Goal: Check status: Check status

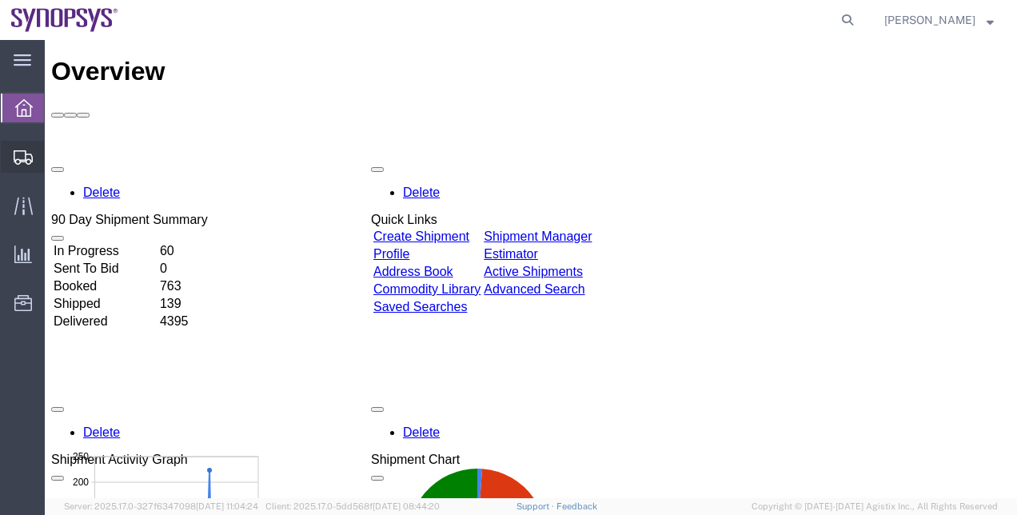
click at [0, 0] on span "Shipment Manager" at bounding box center [0, 0] width 0 height 0
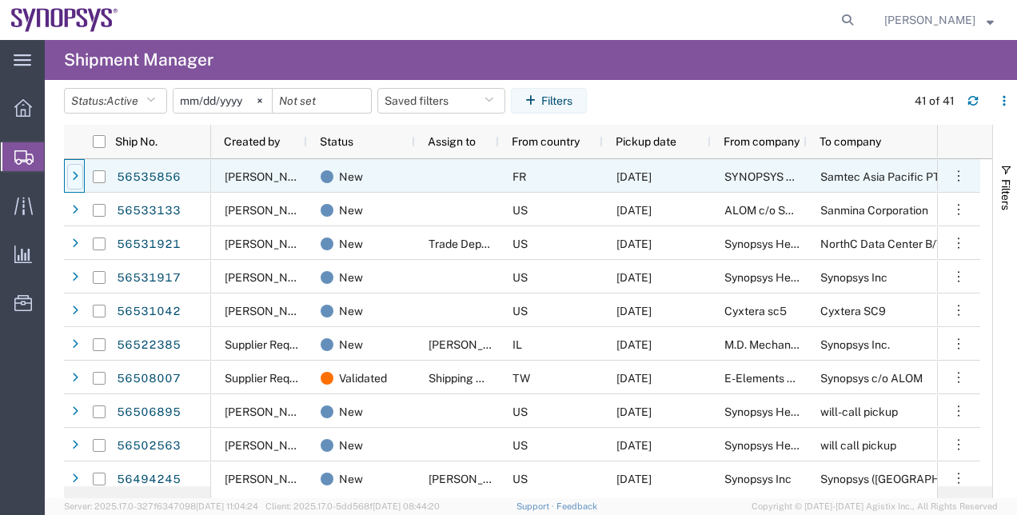
click at [70, 175] on div at bounding box center [75, 177] width 16 height 26
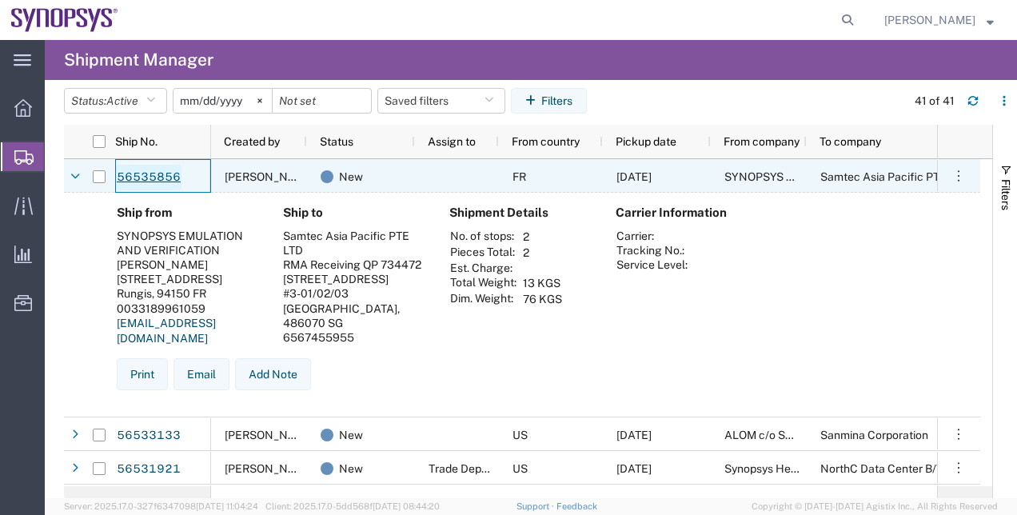
click at [130, 178] on link "56535856" at bounding box center [149, 178] width 66 height 26
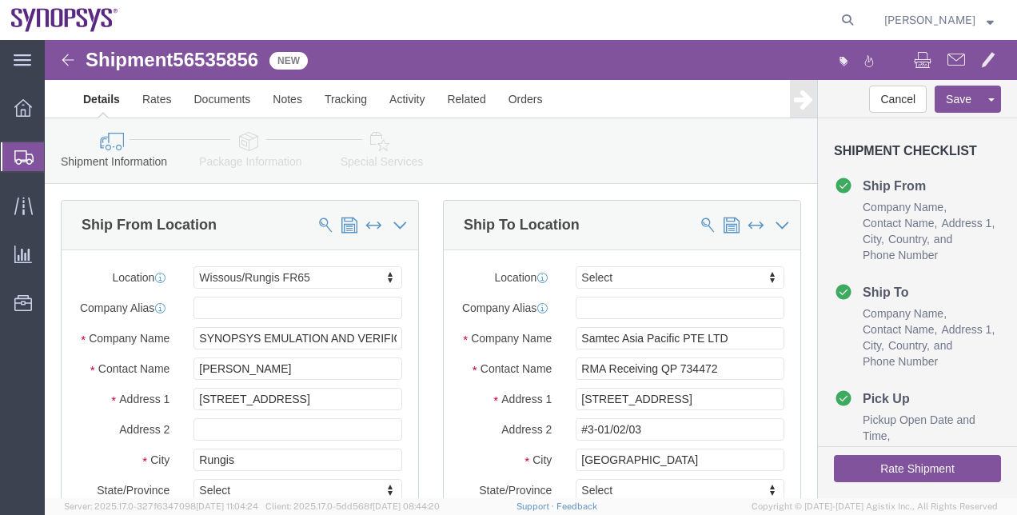
select select "63109"
select select
click link "Package Information"
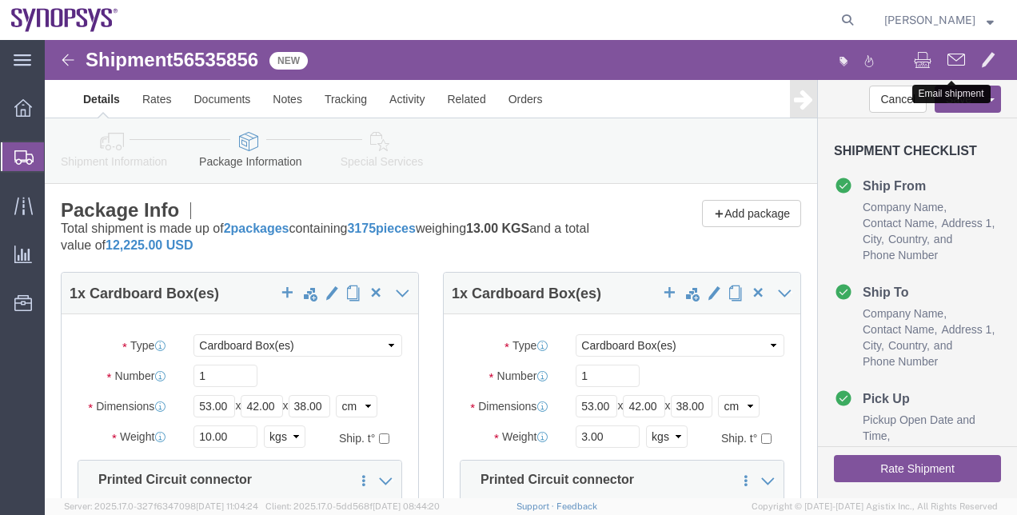
click span
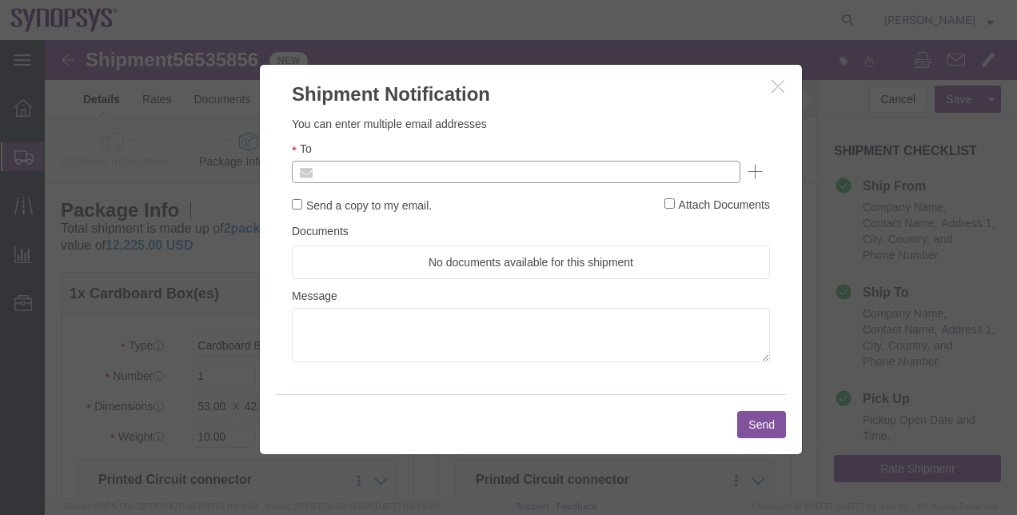
click input "text"
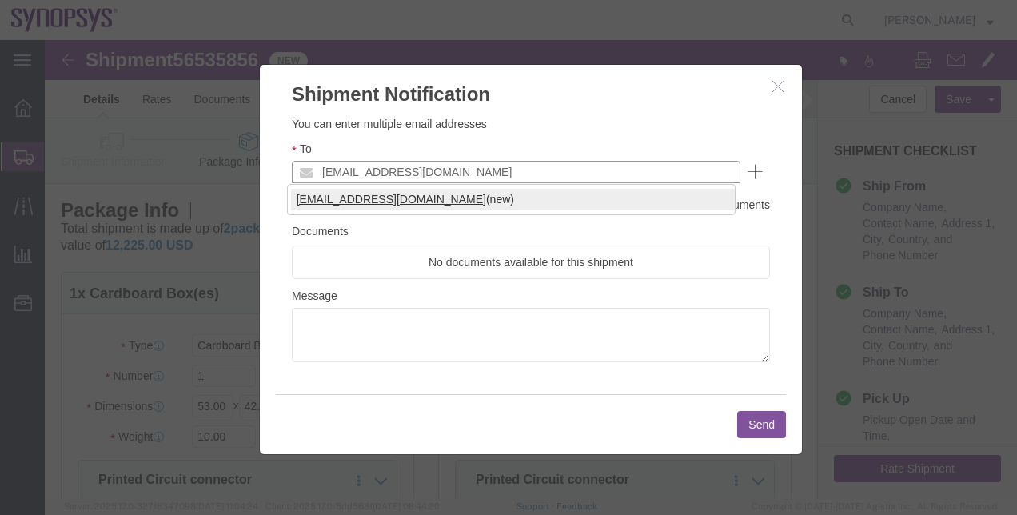
type input "[EMAIL_ADDRESS][DOMAIN_NAME]"
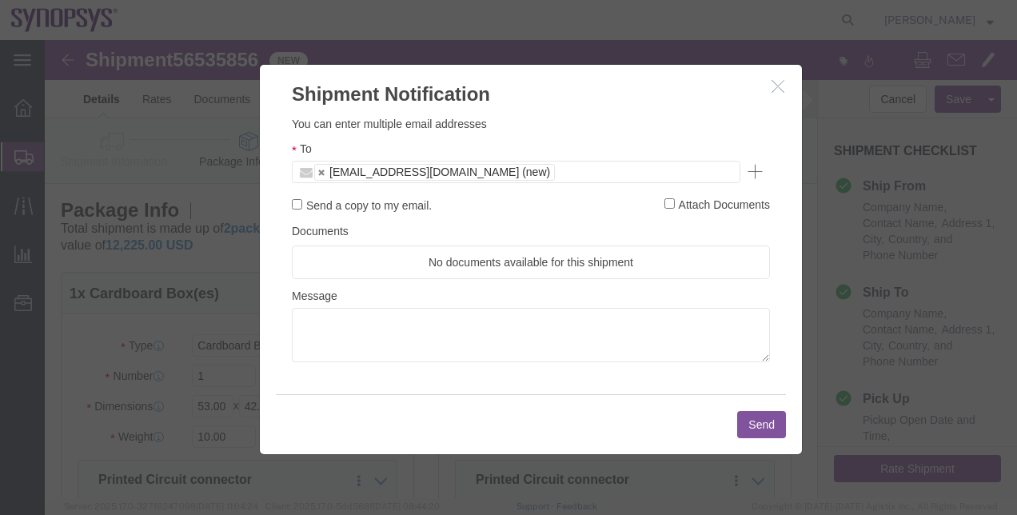
click button "Send"
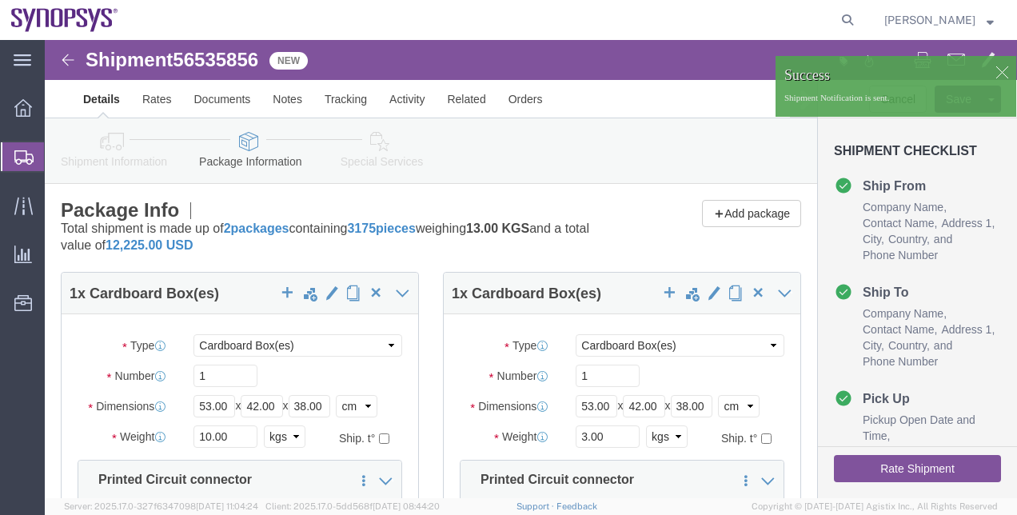
click div
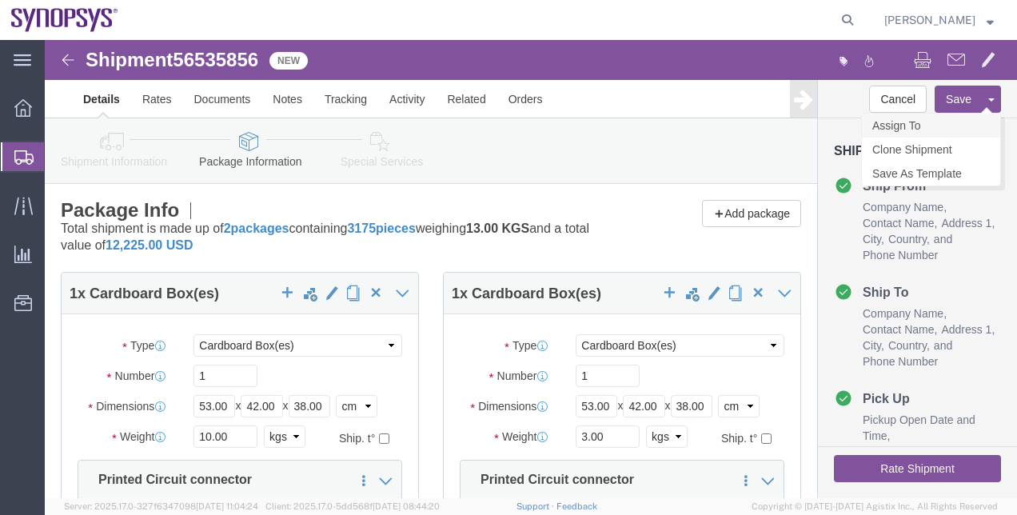
click link "Assign To"
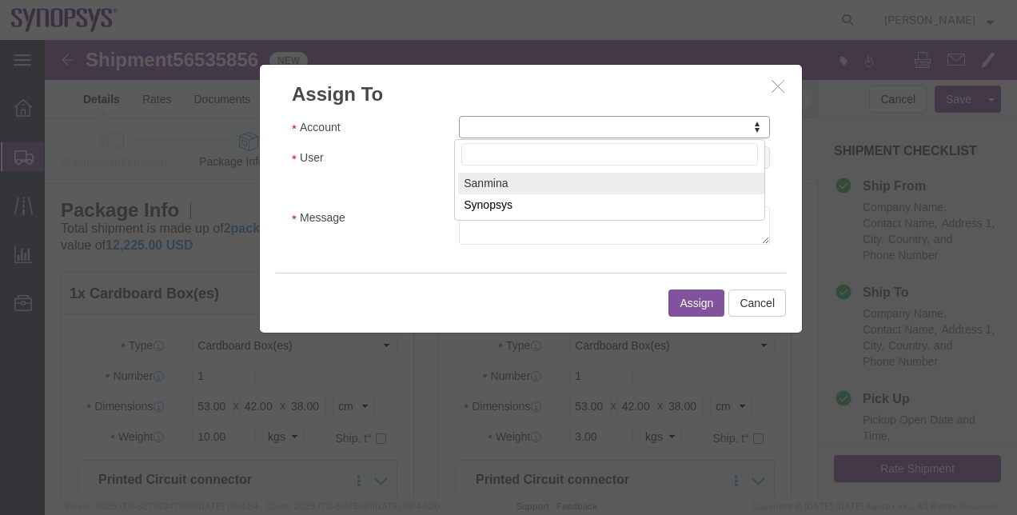
select select "121076"
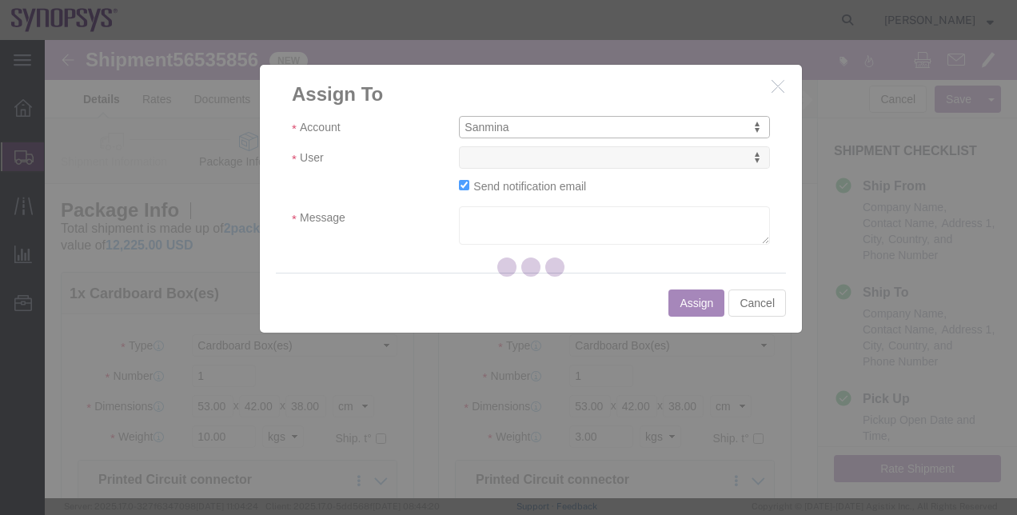
select select
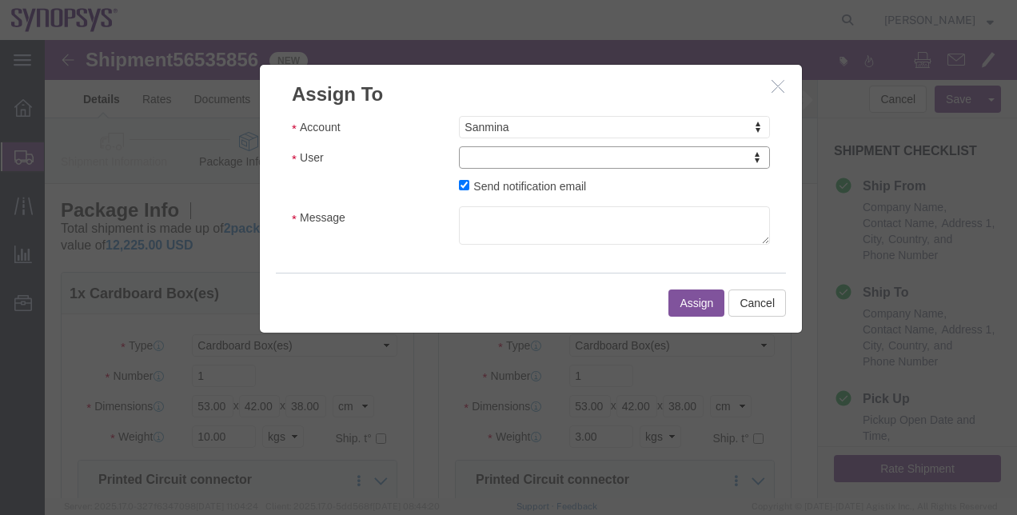
drag, startPoint x: 533, startPoint y: 100, endPoint x: 528, endPoint y: 79, distance: 21.3
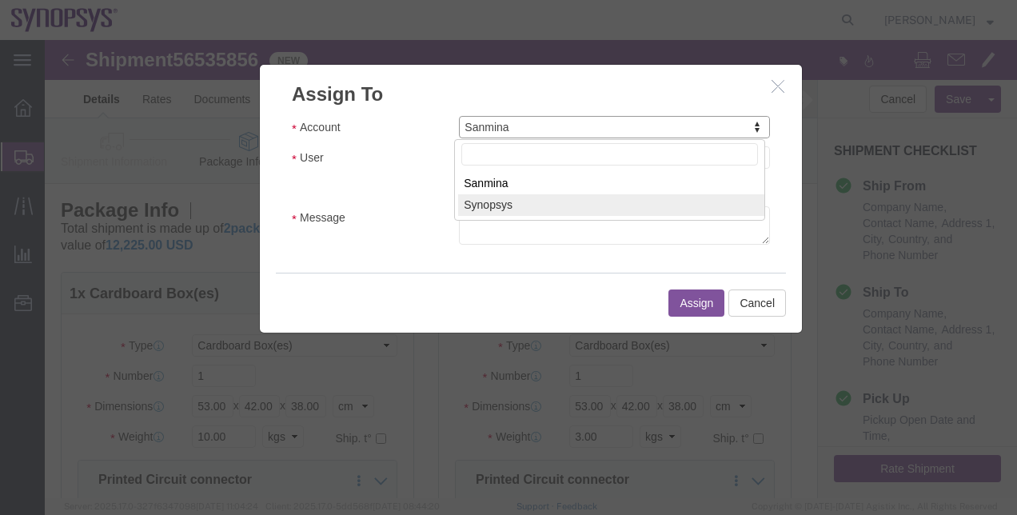
select select "117156"
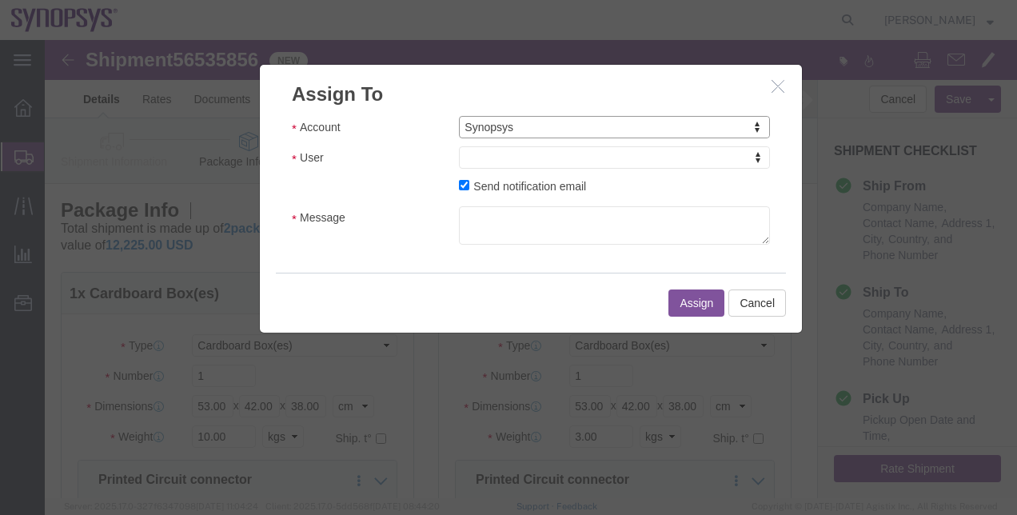
select select
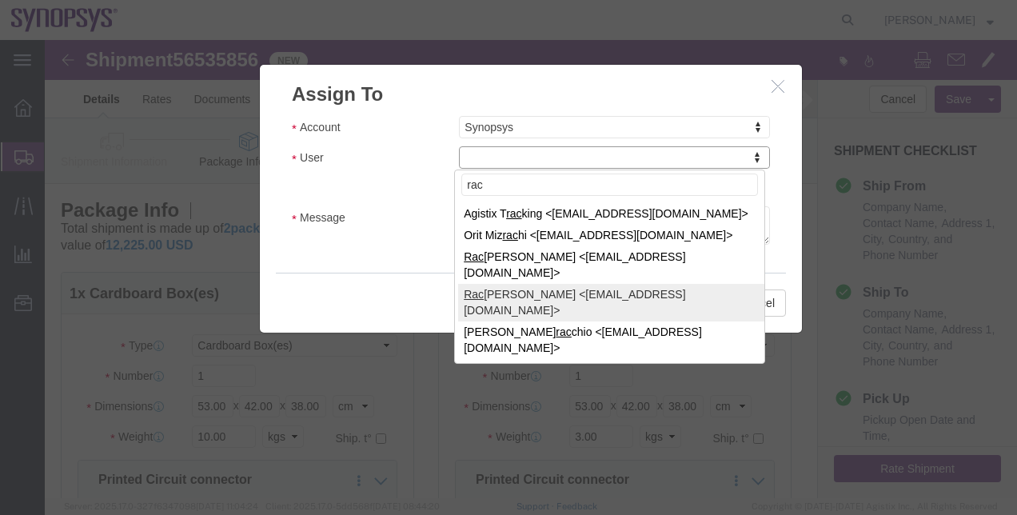
type input "rac"
select select "95521"
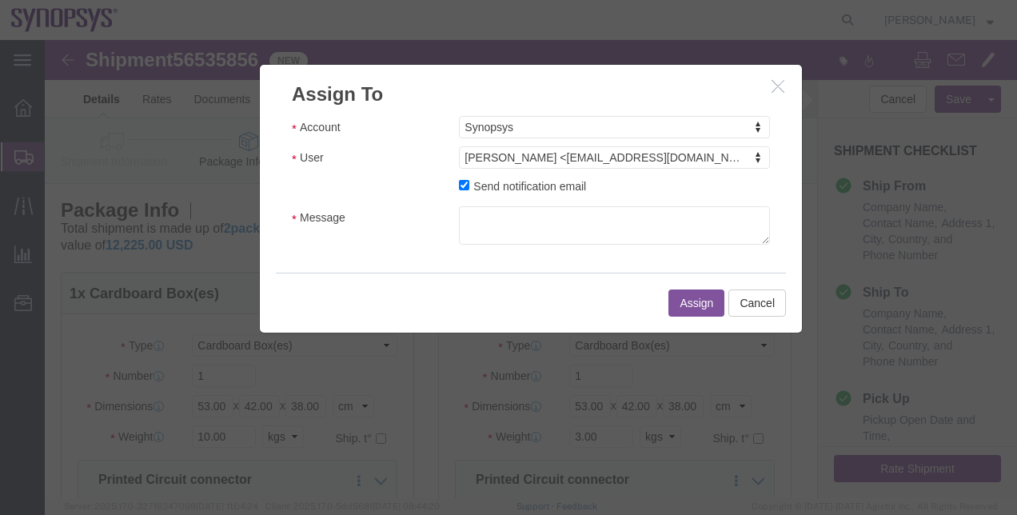
click label "Send notification email"
click input "Send notification email"
checkbox input "false"
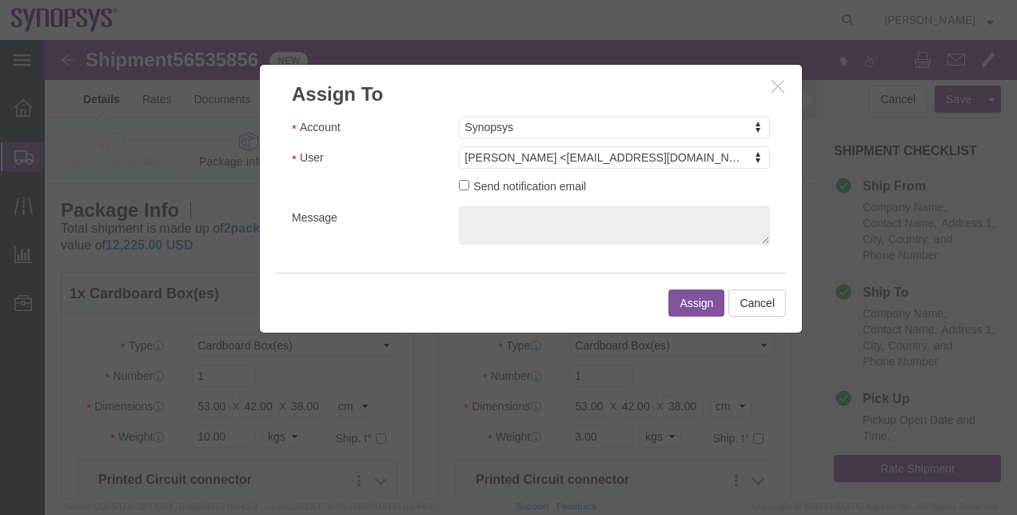
click button "Assign"
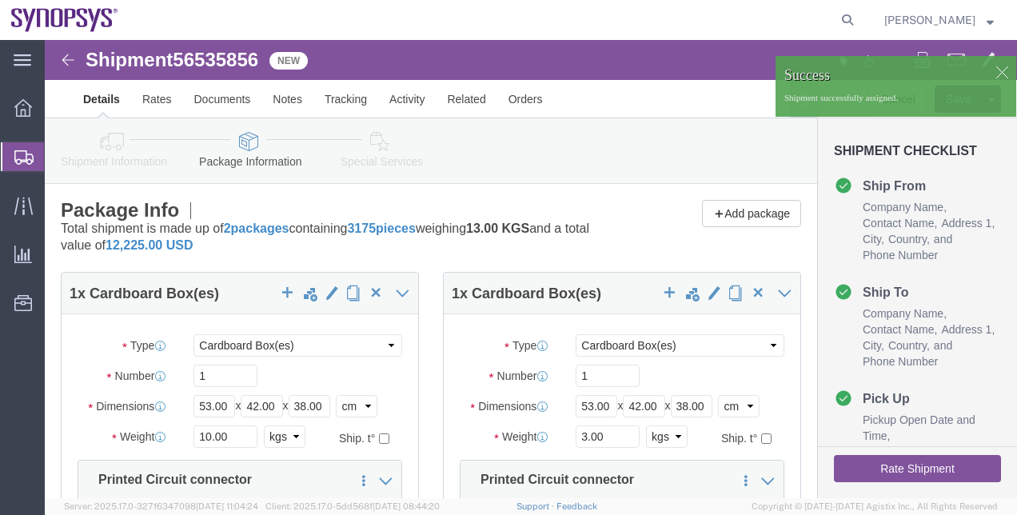
click div
click button "button"
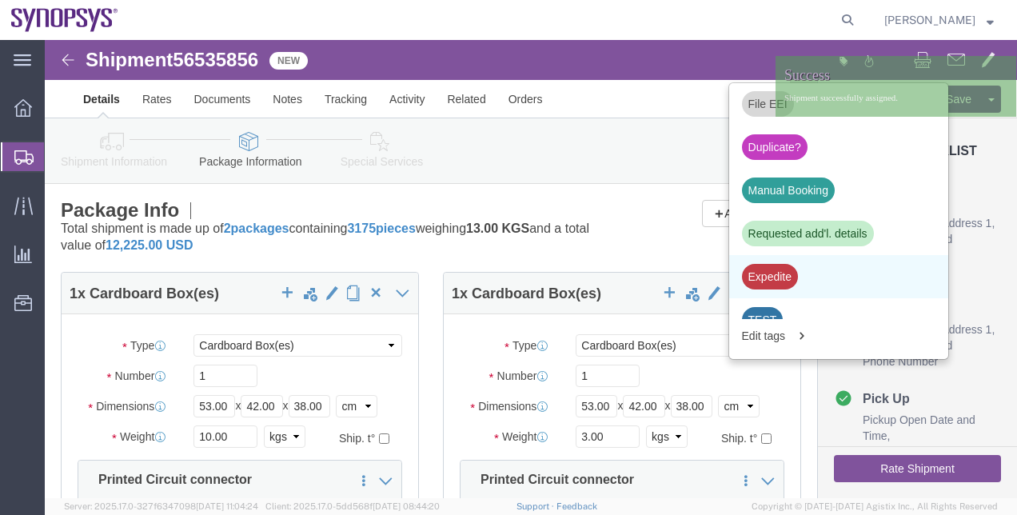
scroll to position [613, 0]
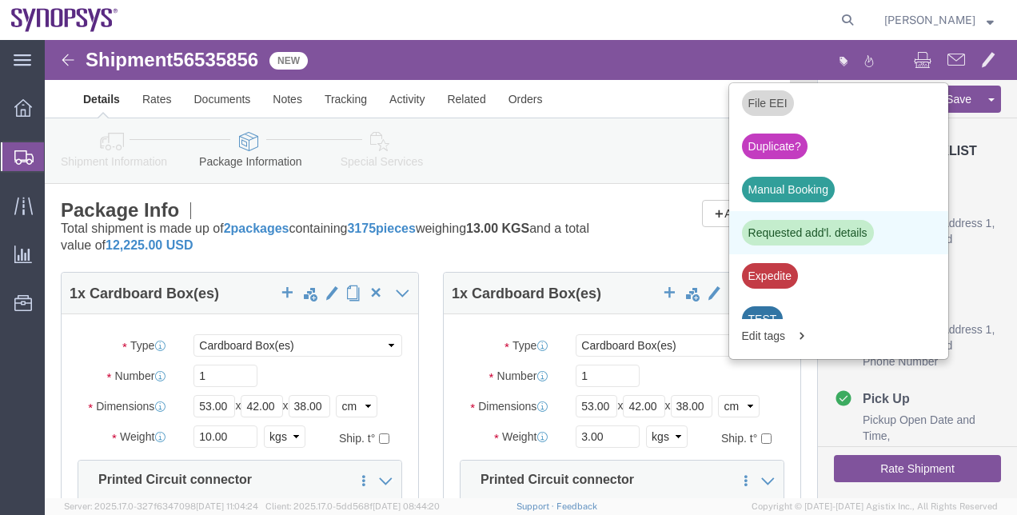
click div "Requested add'l. details"
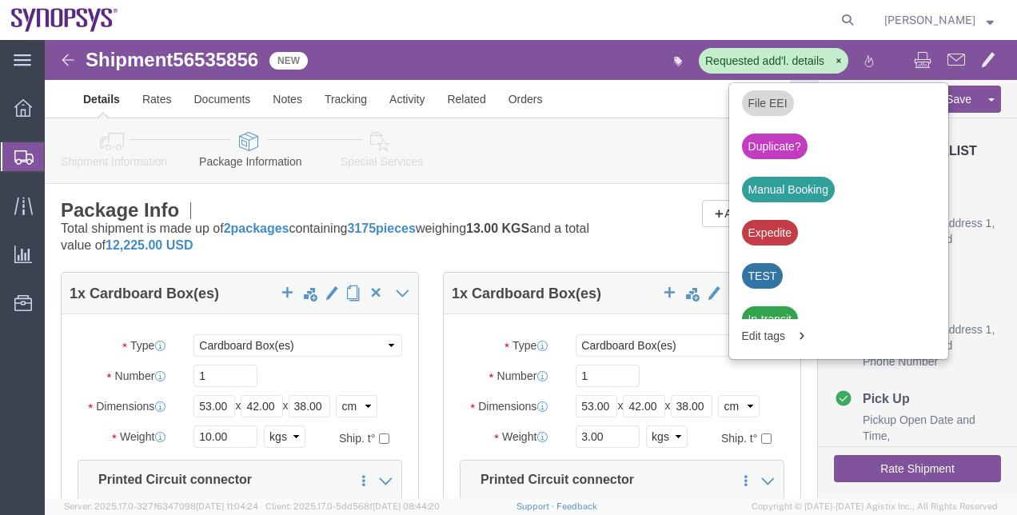
click at [0, 0] on span "Shipment Manager" at bounding box center [0, 0] width 0 height 0
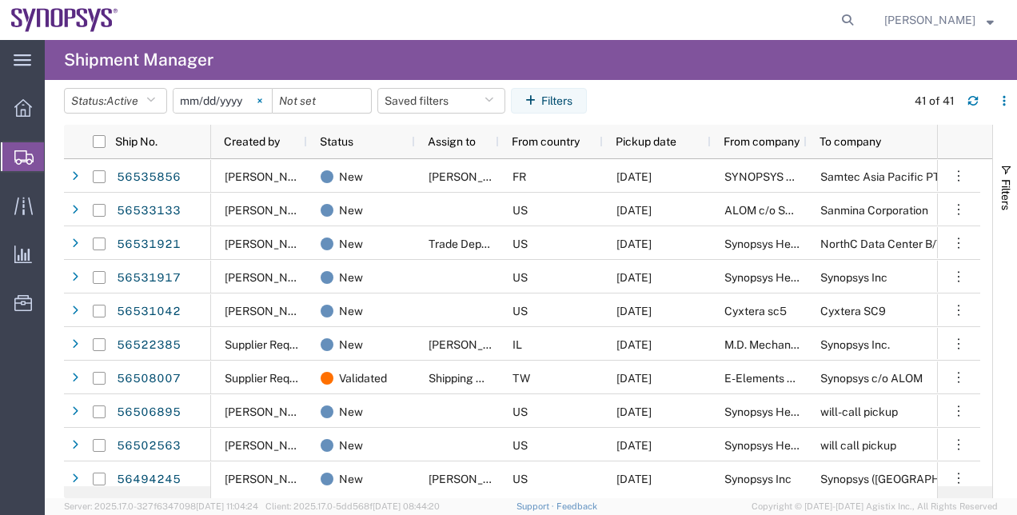
click at [261, 109] on svg-icon at bounding box center [260, 101] width 24 height 24
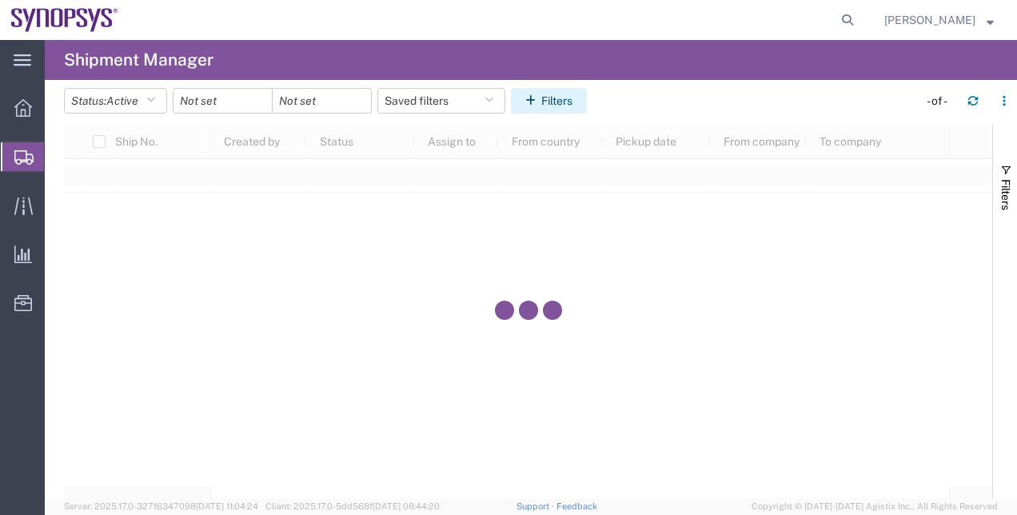
click at [587, 107] on button "Filters" at bounding box center [549, 101] width 76 height 26
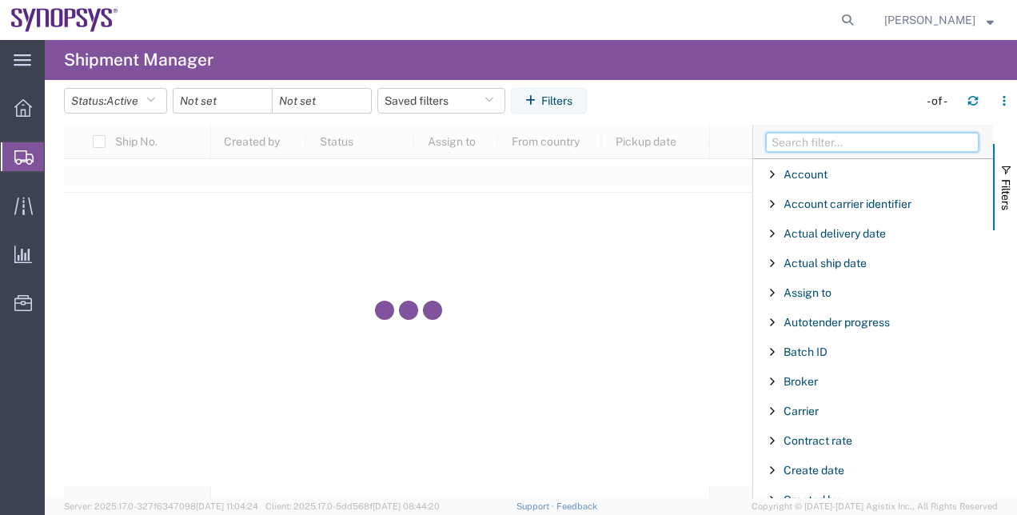
click at [833, 147] on input "Filter Columns Input" at bounding box center [872, 142] width 213 height 19
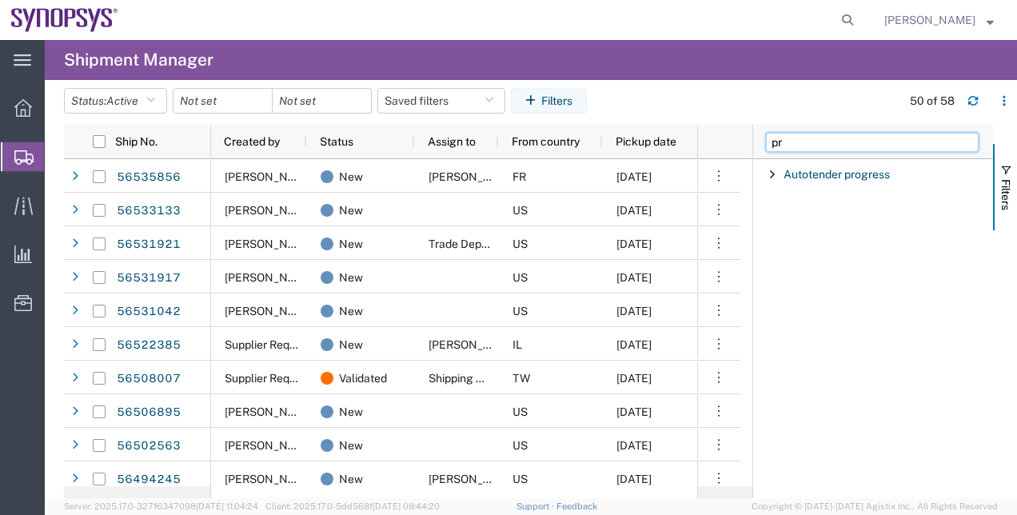
type input "p"
type input "c"
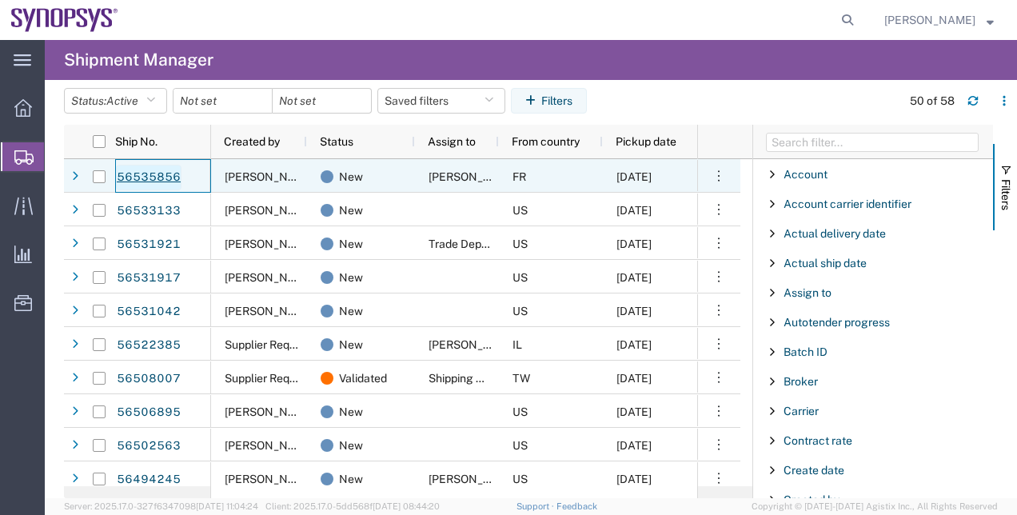
click at [149, 168] on link "56535856" at bounding box center [149, 178] width 66 height 26
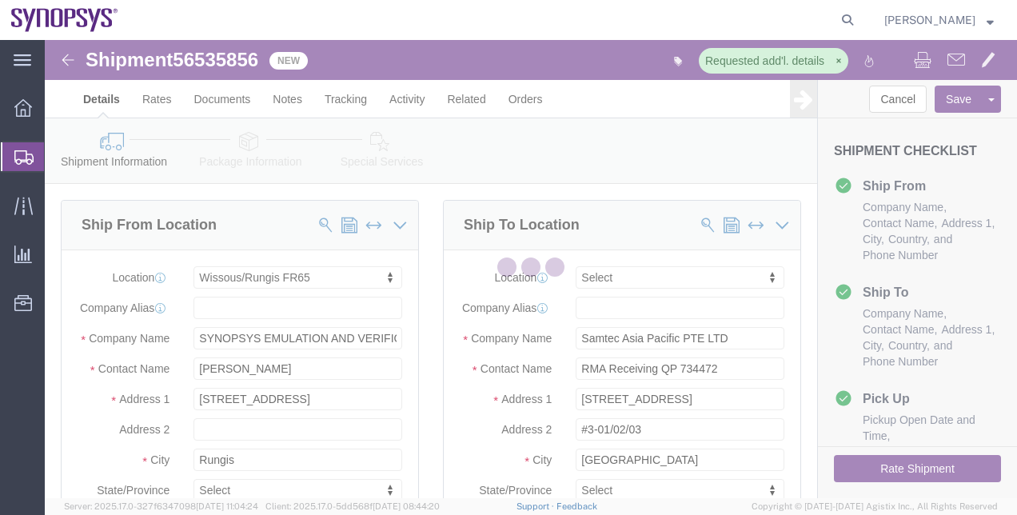
select select "63109"
select select
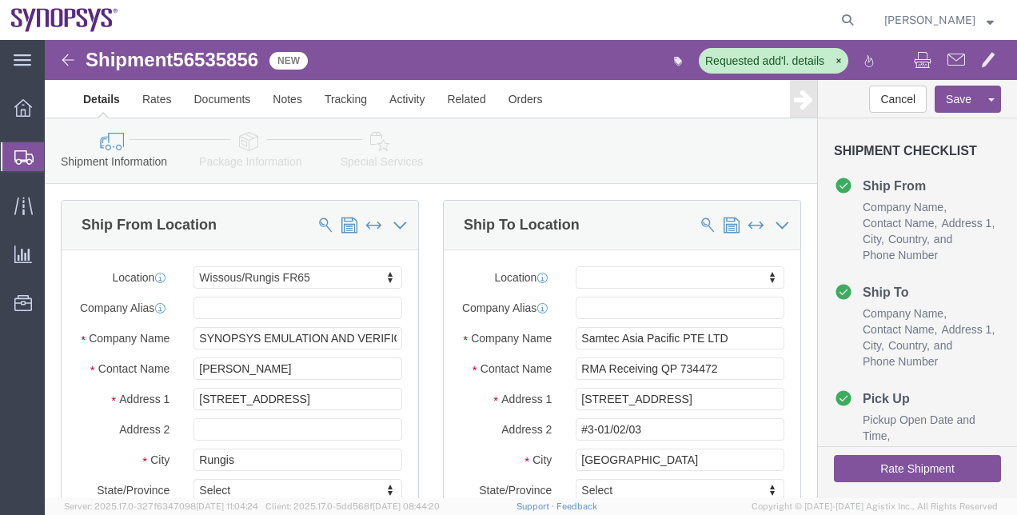
click link "Package Information"
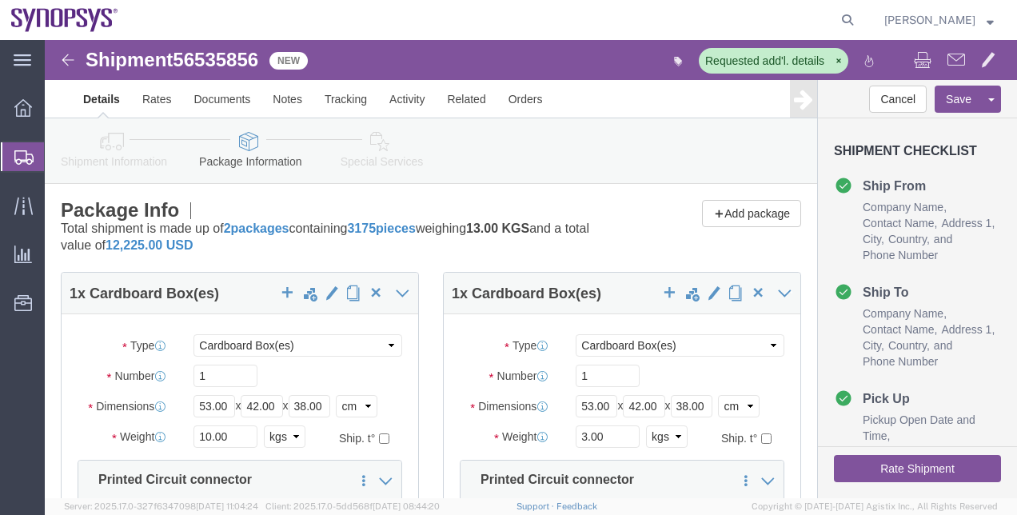
scroll to position [130, 0]
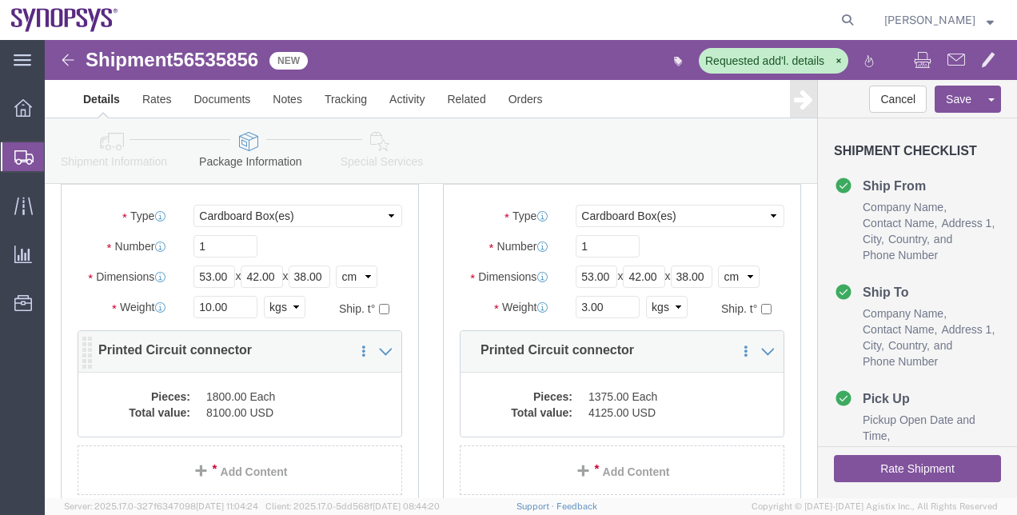
click div "Pieces: 1800.00 Each Total value: 8100.00 USD"
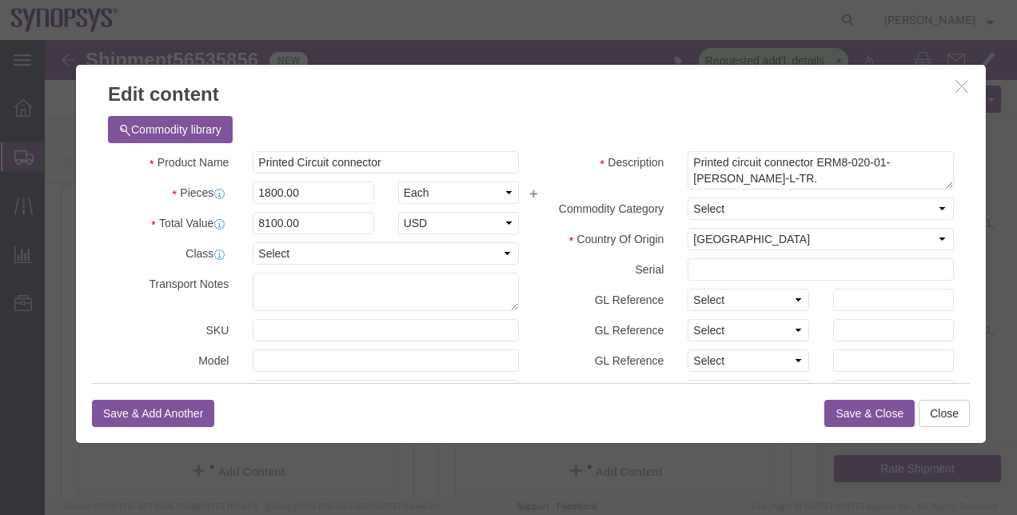
click button "button"
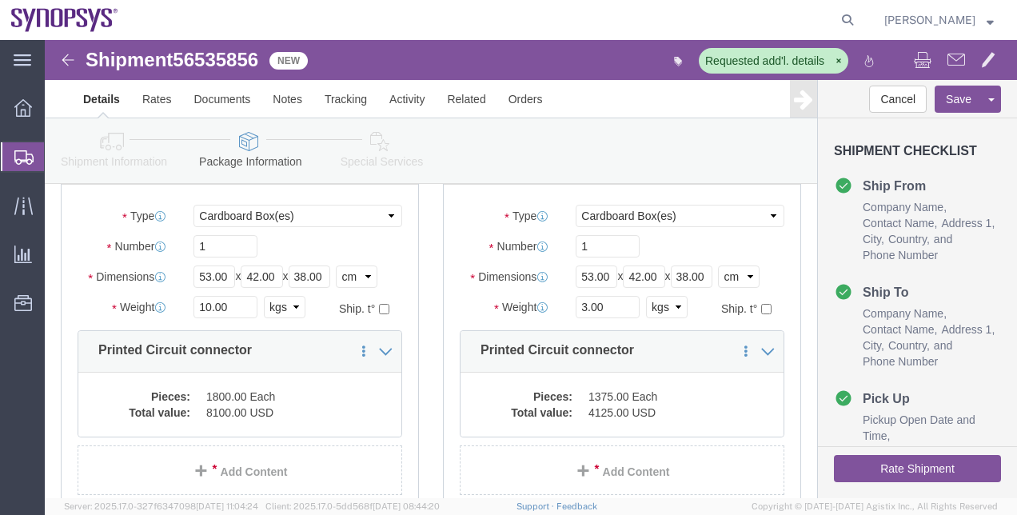
click at [0, 0] on span "Shipment Manager" at bounding box center [0, 0] width 0 height 0
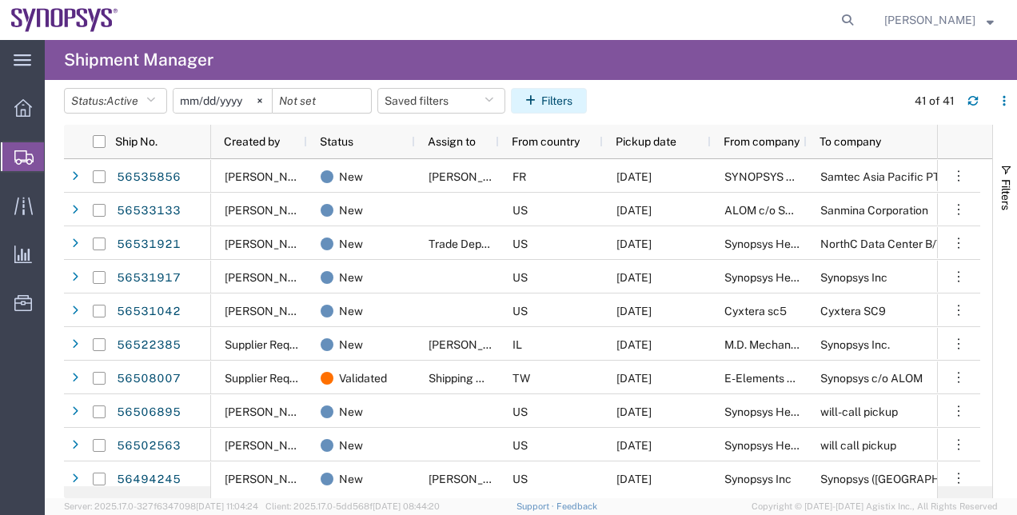
click at [539, 98] on icon "button" at bounding box center [533, 100] width 16 height 11
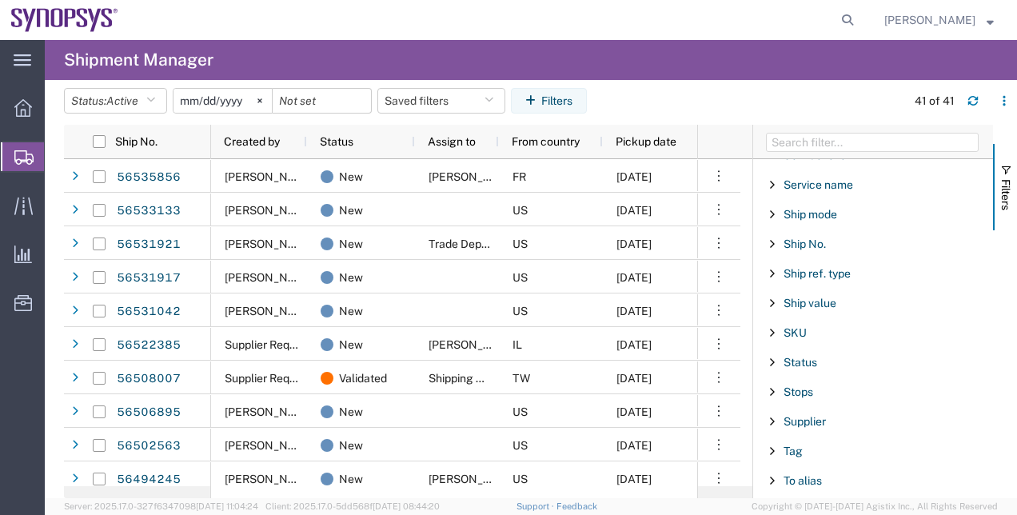
scroll to position [1299, 0]
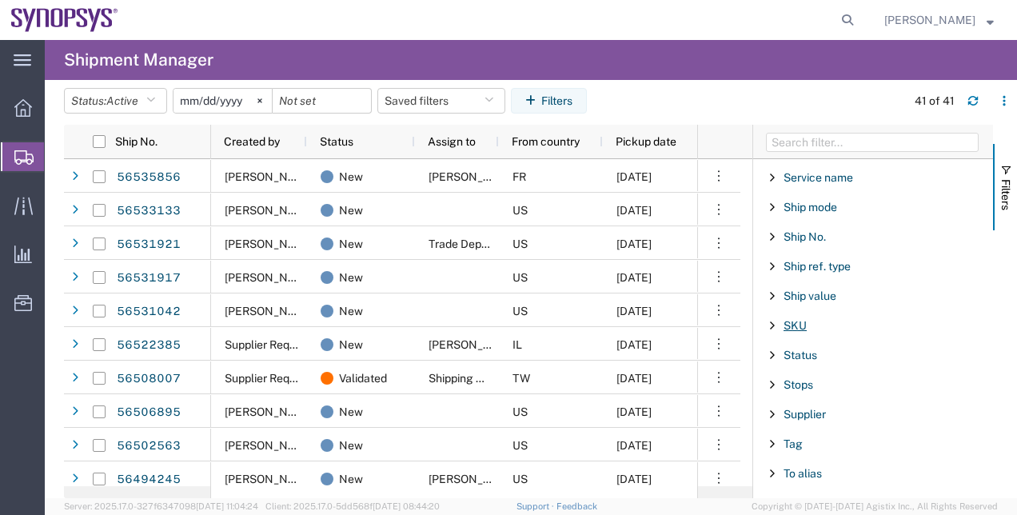
click at [799, 319] on span "SKU" at bounding box center [795, 325] width 23 height 13
click at [824, 347] on div "starts with" at bounding box center [878, 379] width 229 height 65
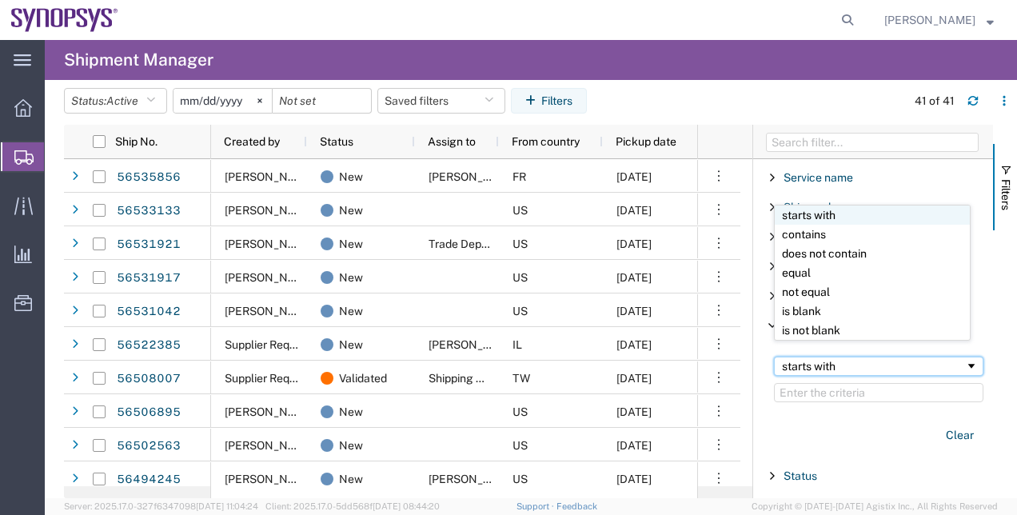
click at [824, 360] on div "starts with" at bounding box center [873, 366] width 183 height 13
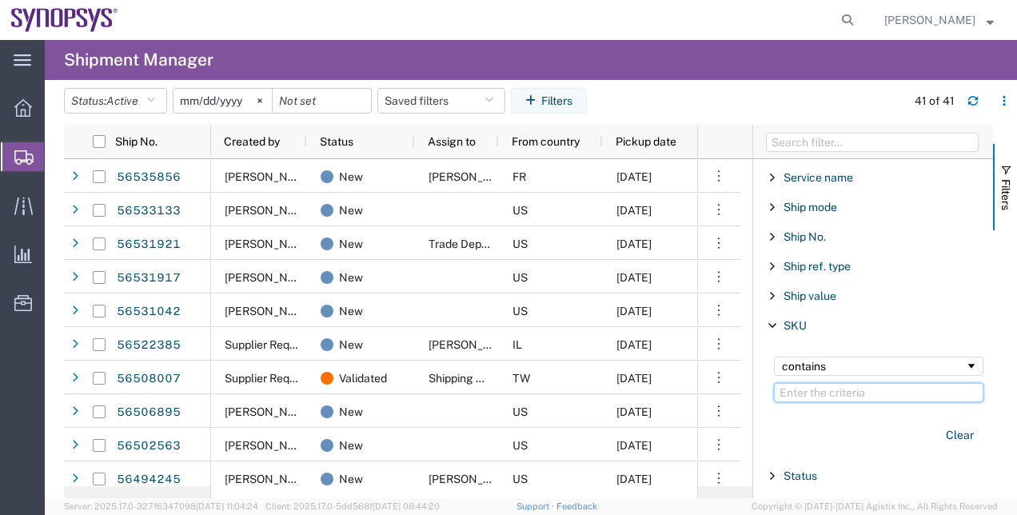
click at [836, 385] on input "Filter Value" at bounding box center [879, 392] width 210 height 19
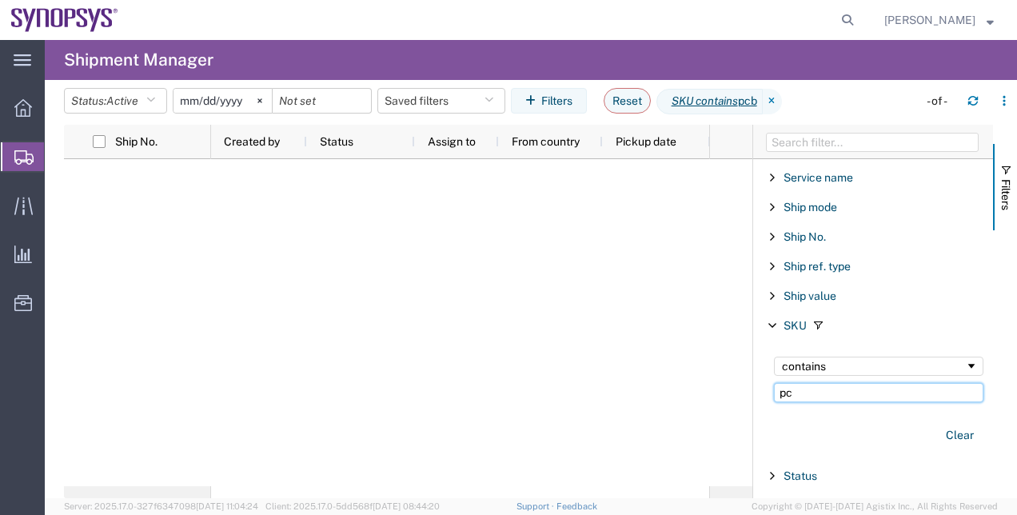
type input "p"
type input "board"
drag, startPoint x: 836, startPoint y: 381, endPoint x: 763, endPoint y: 389, distance: 73.9
click at [763, 389] on div "contains board Clear" at bounding box center [875, 402] width 235 height 111
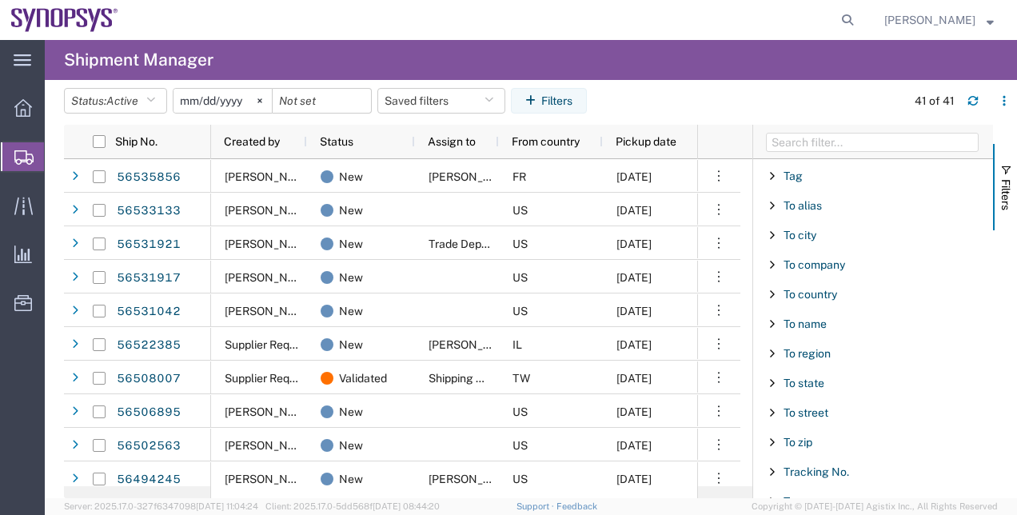
scroll to position [1716, 0]
click at [796, 466] on span "Type" at bounding box center [796, 472] width 24 height 13
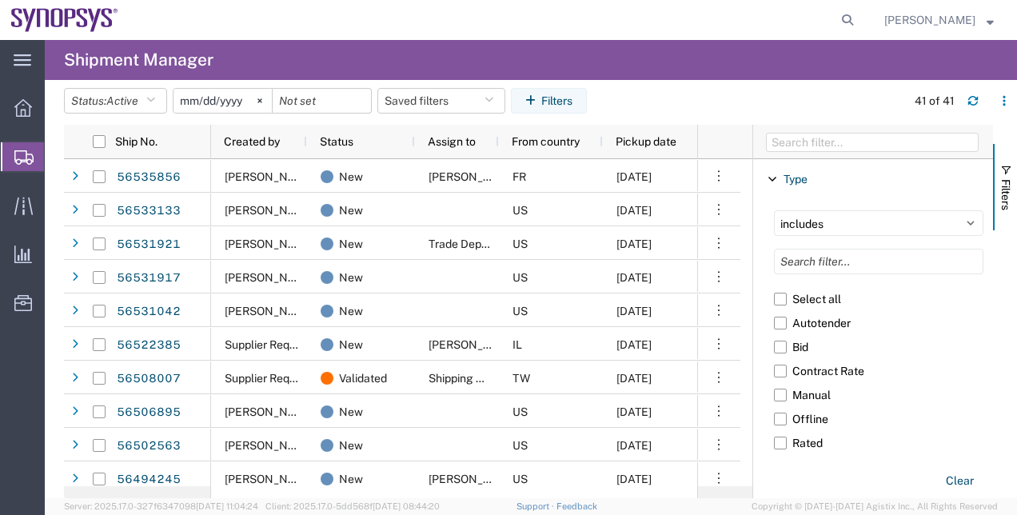
scroll to position [2033, 0]
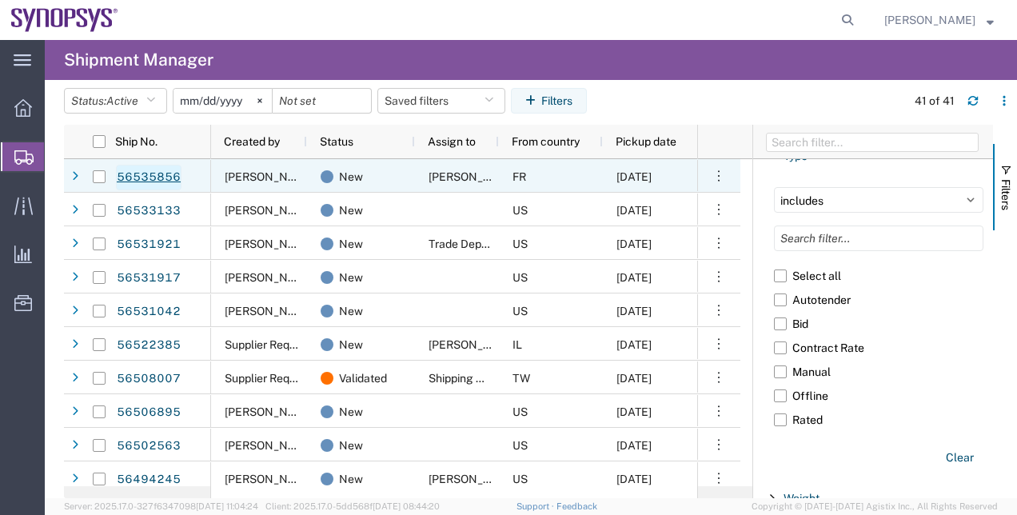
click at [170, 175] on link "56535856" at bounding box center [149, 178] width 66 height 26
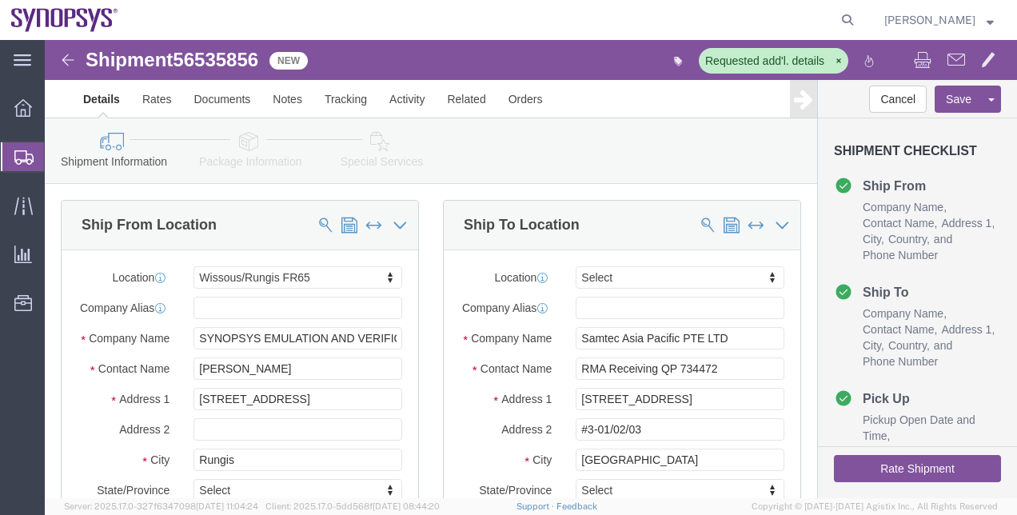
select select "63109"
select select
click icon
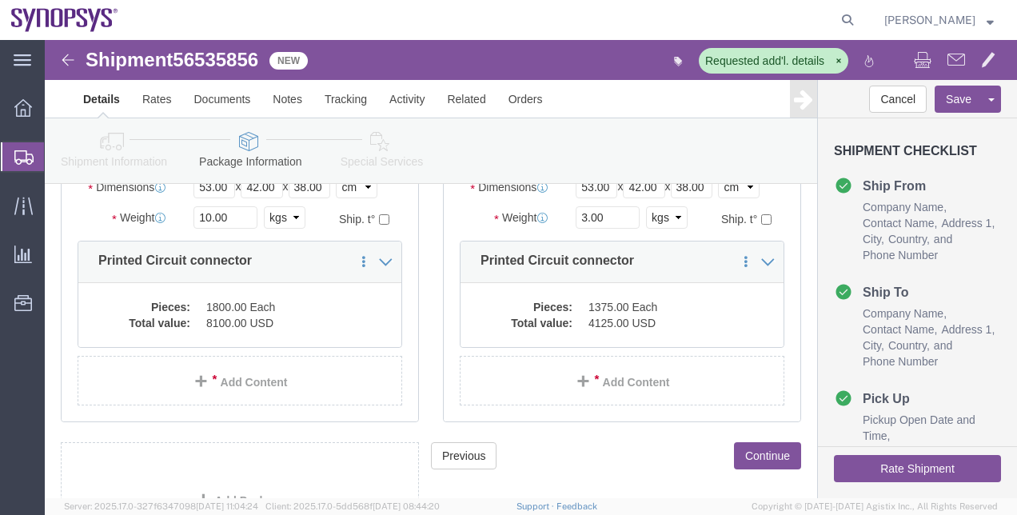
scroll to position [221, 0]
click dd "8100.00 USD"
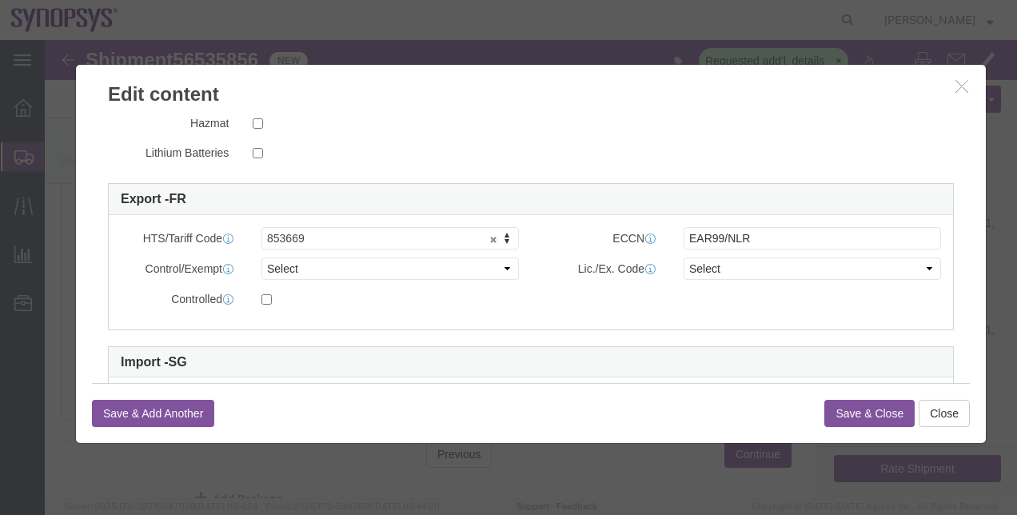
scroll to position [381, 0]
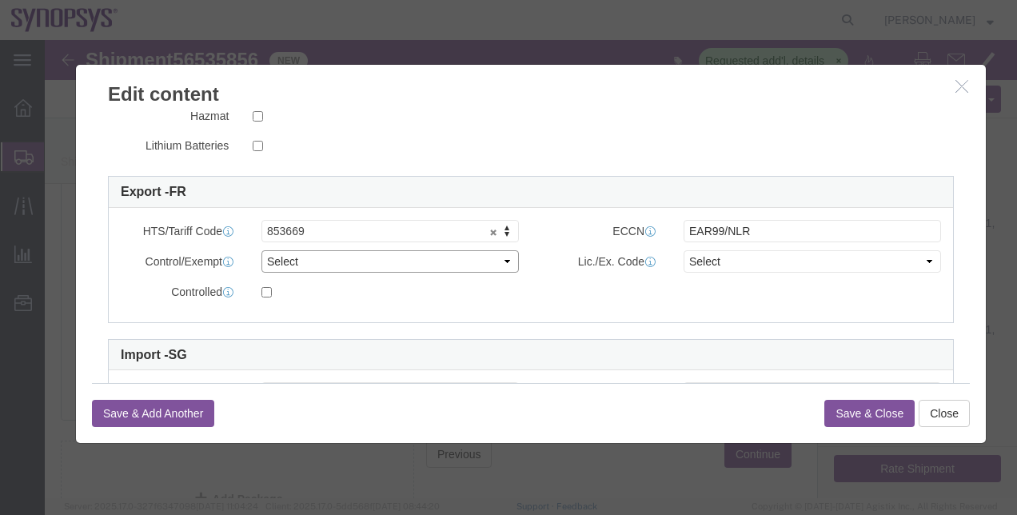
click select "Select ATF BIS DEA EPA FDA FTR ITAR OFAC Other (OPA)"
select select "BIS"
click select "Select ATF BIS DEA EPA FDA FTR ITAR OFAC Other (OPA)"
click select "Select AGR-Agricultural APP-Computers APR-Additional Permissive Exports AVS-Air…"
select select "NLR"
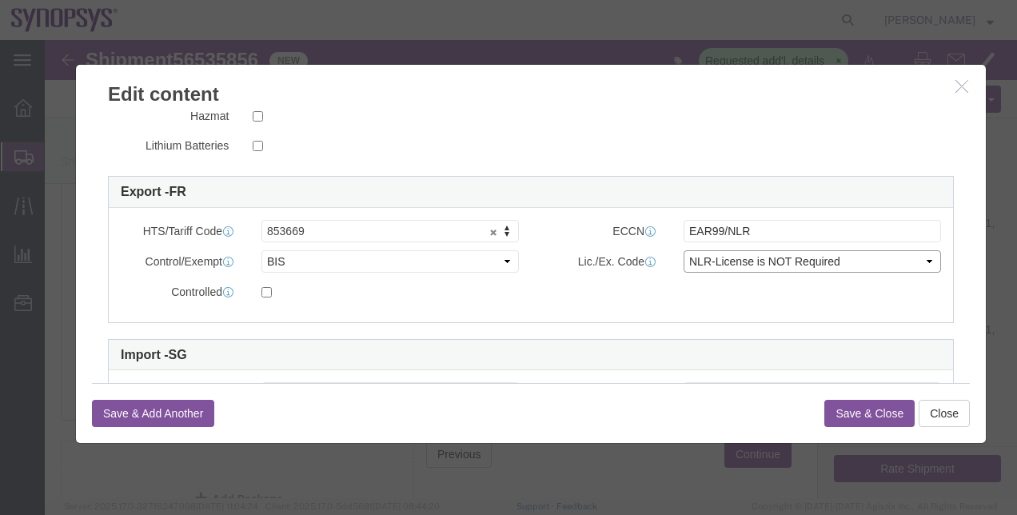
click select "Select AGR-Agricultural APP-Computers APR-Additional Permissive Exports AVS-Air…"
click button "Save & Close"
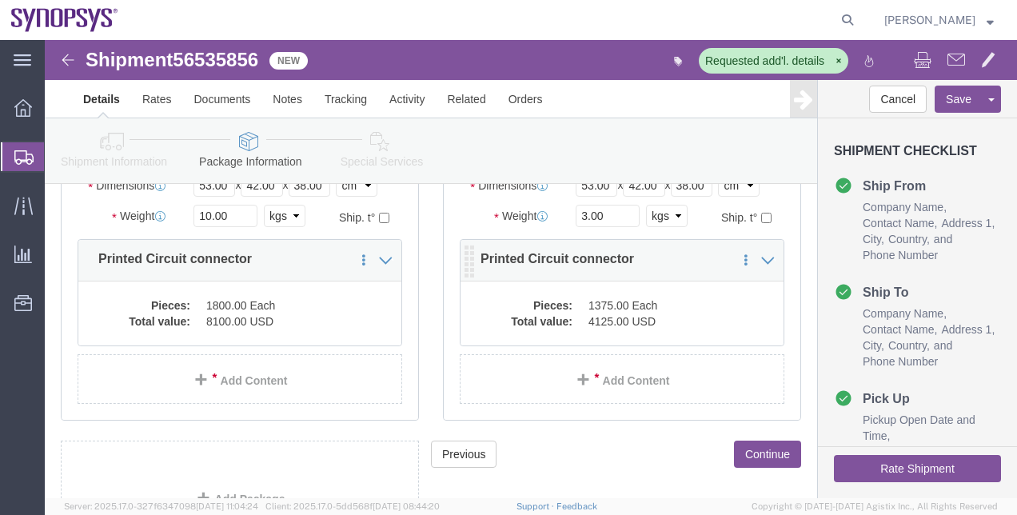
click dd "4125.00 USD"
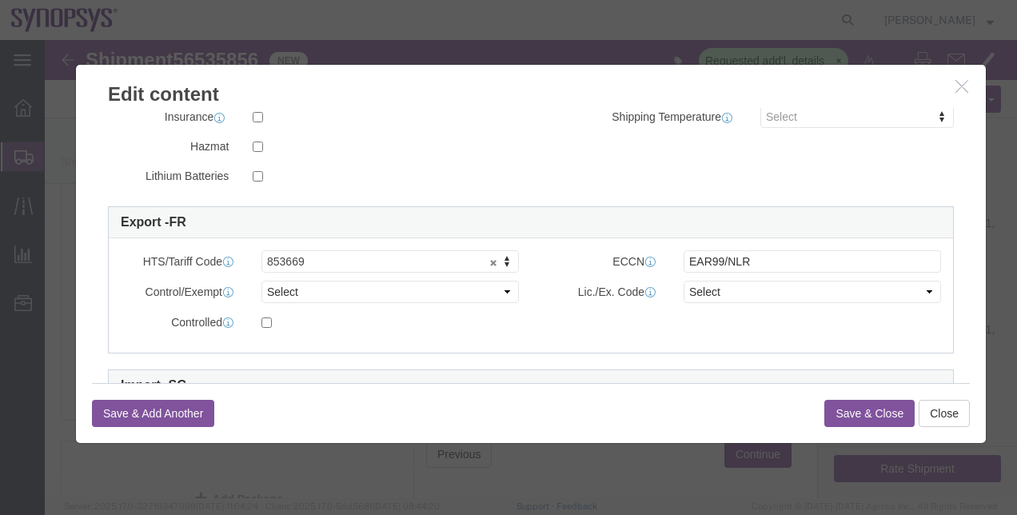
scroll to position [414, 0]
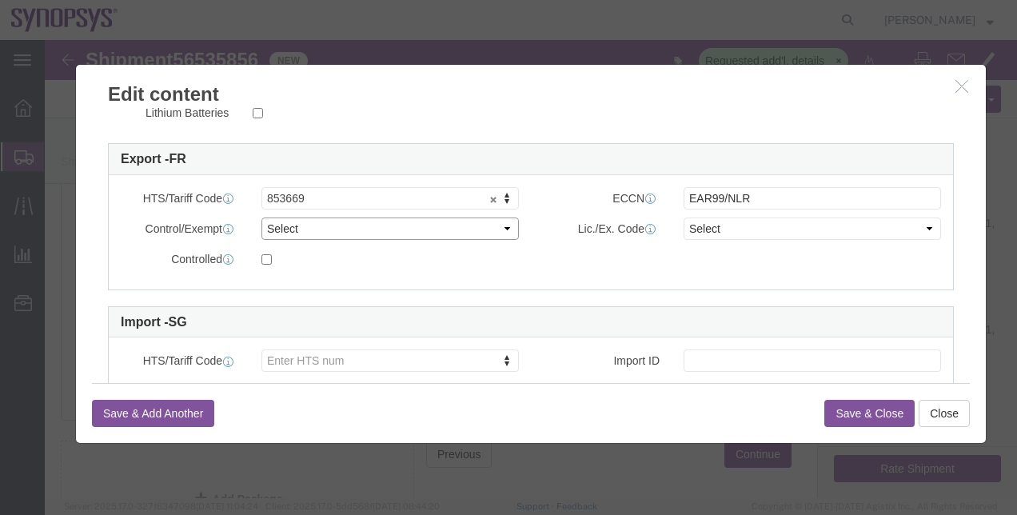
click select "Select ATF BIS DEA EPA FDA FTR ITAR OFAC Other (OPA)"
select select "BIS"
click select "Select ATF BIS DEA EPA FDA FTR ITAR OFAC Other (OPA)"
click select "Select AGR-Agricultural APP-Computers APR-Additional Permissive Exports AVS-Air…"
select select "NLR"
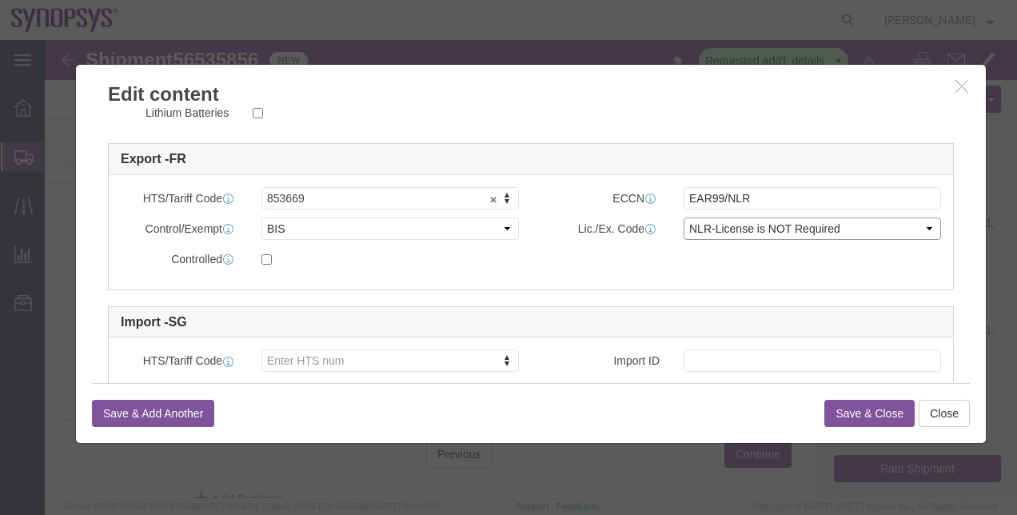
click select "Select AGR-Agricultural APP-Computers APR-Additional Permissive Exports AVS-Air…"
click button "Save & Close"
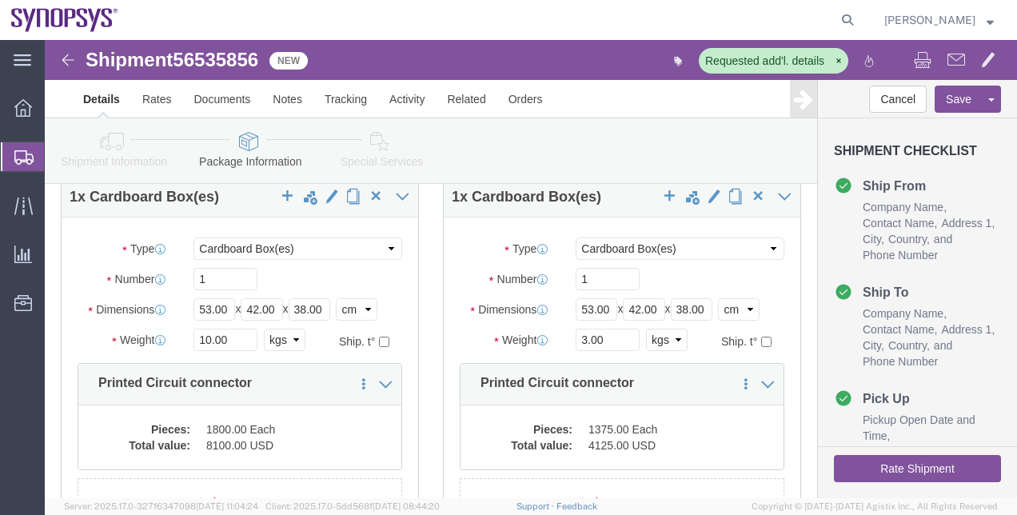
scroll to position [82, 0]
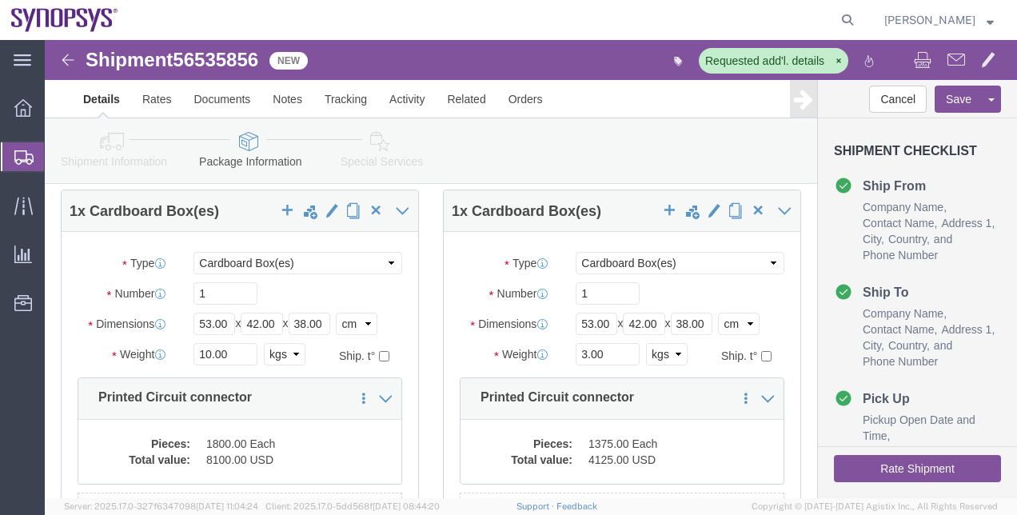
click link "Shipment Information"
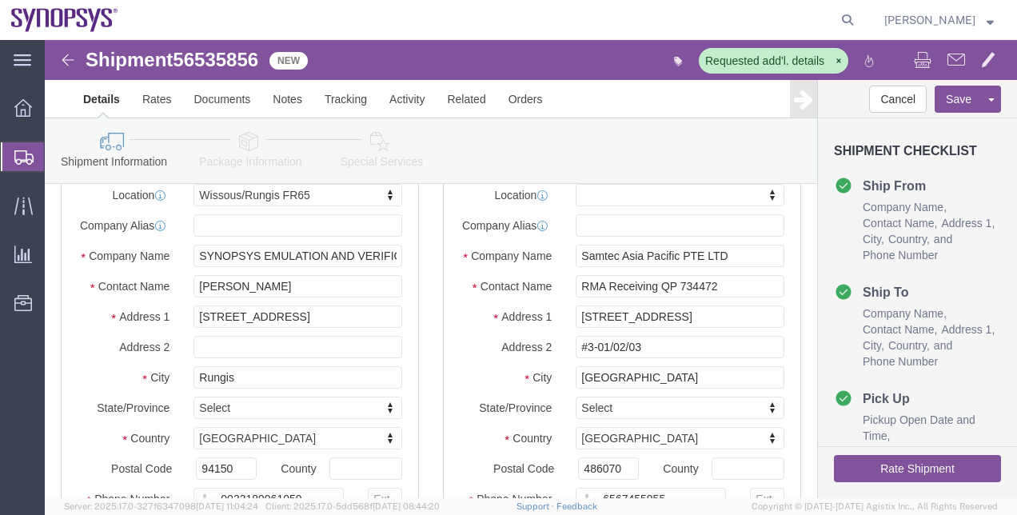
click link "Package Information"
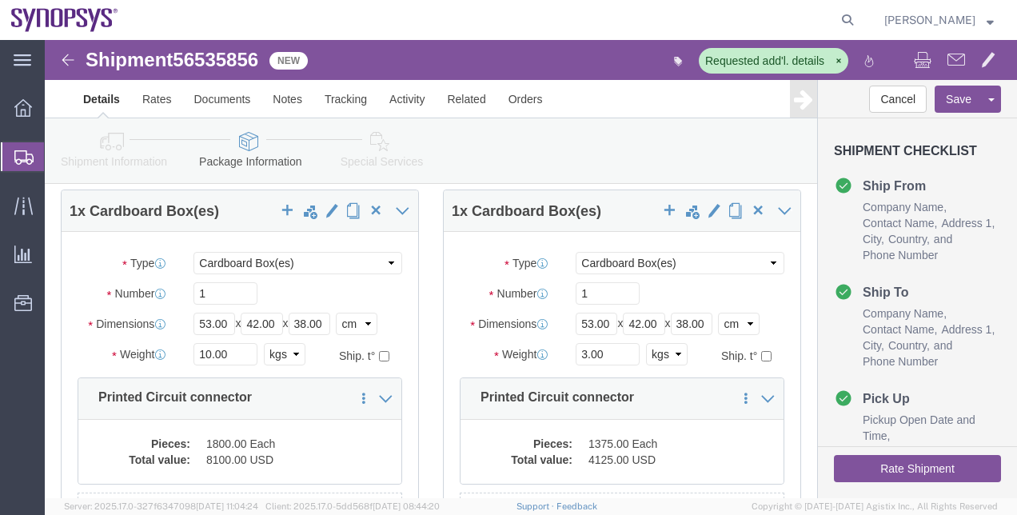
click link "Shipment Information"
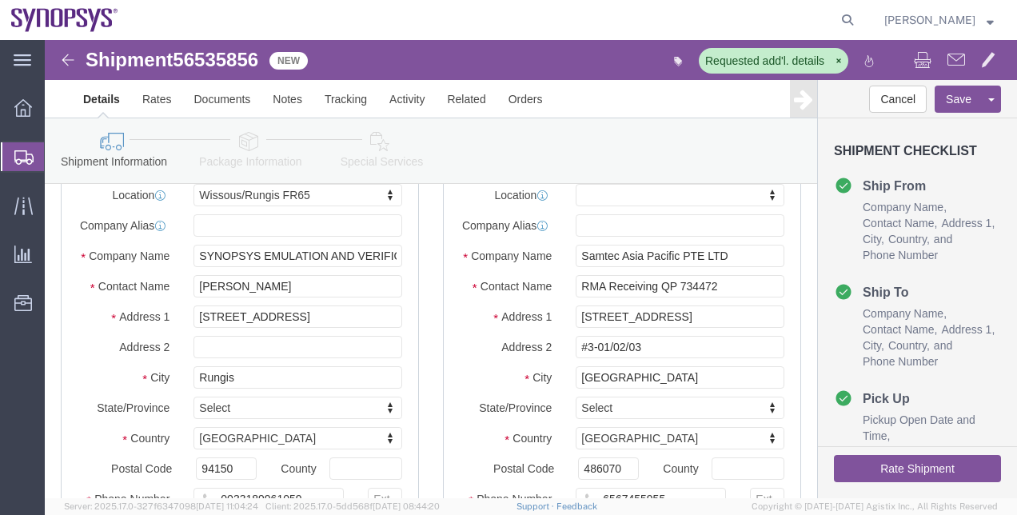
click link "Package Information"
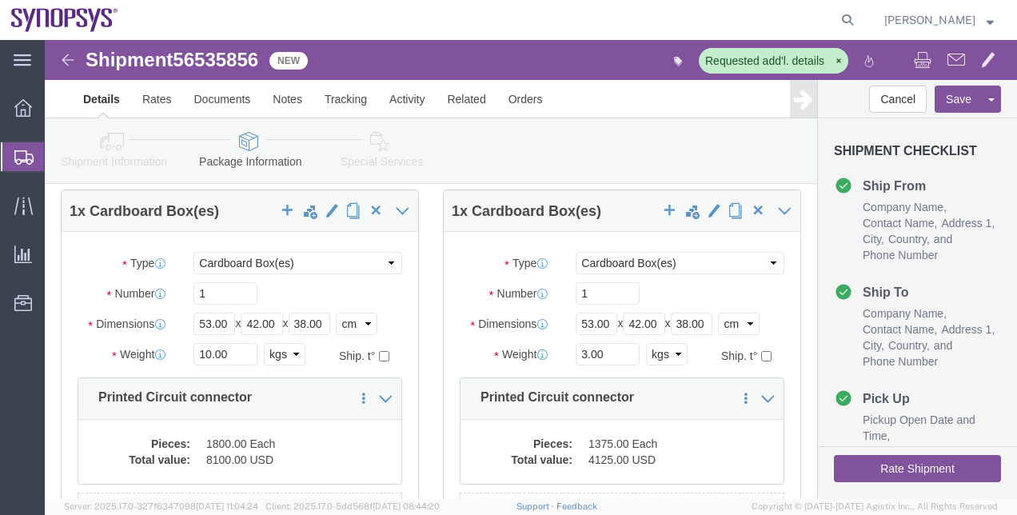
click link "Special Services"
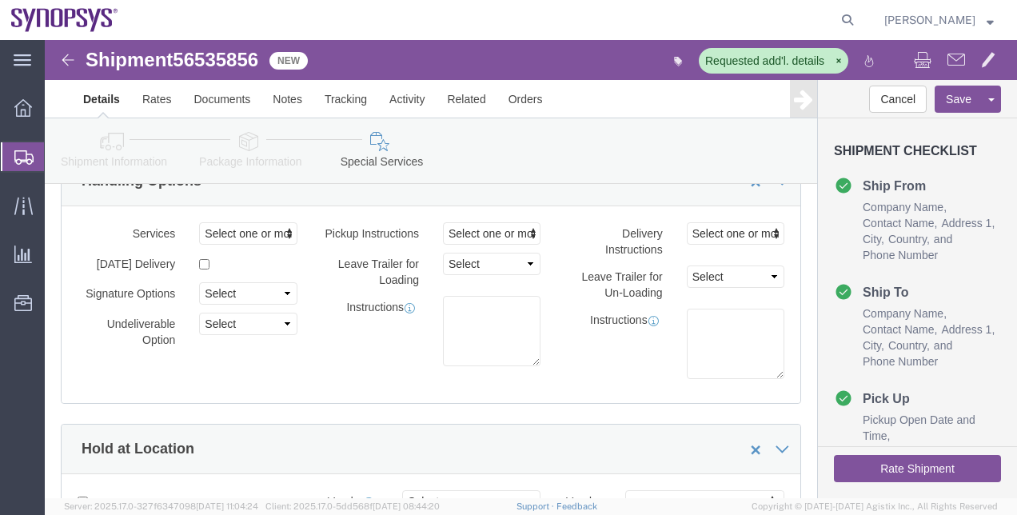
click icon
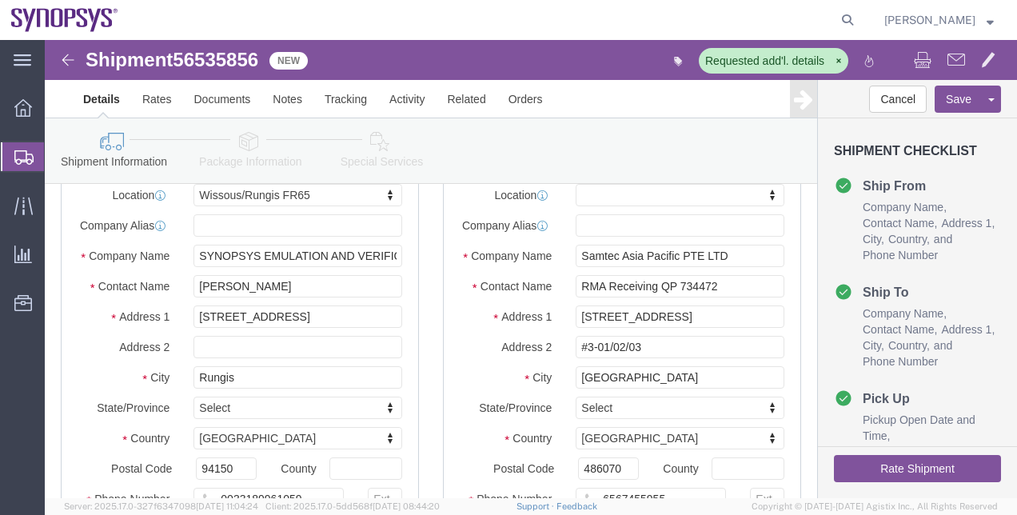
click link "Package Information"
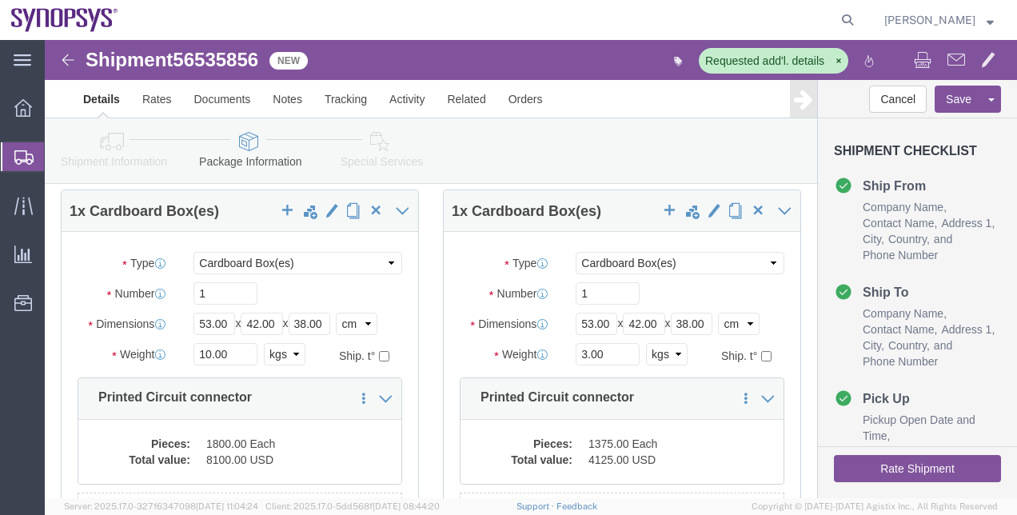
click icon
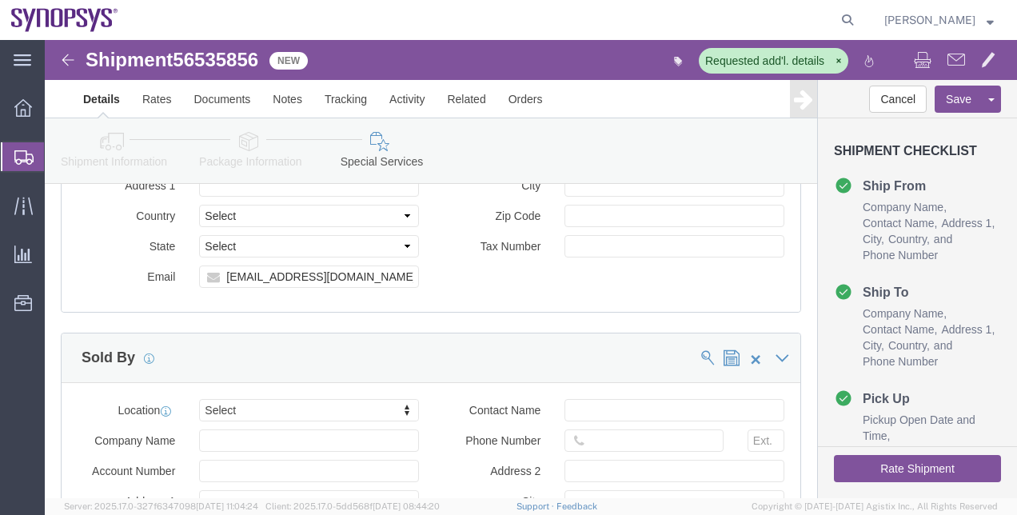
scroll to position [2017, 0]
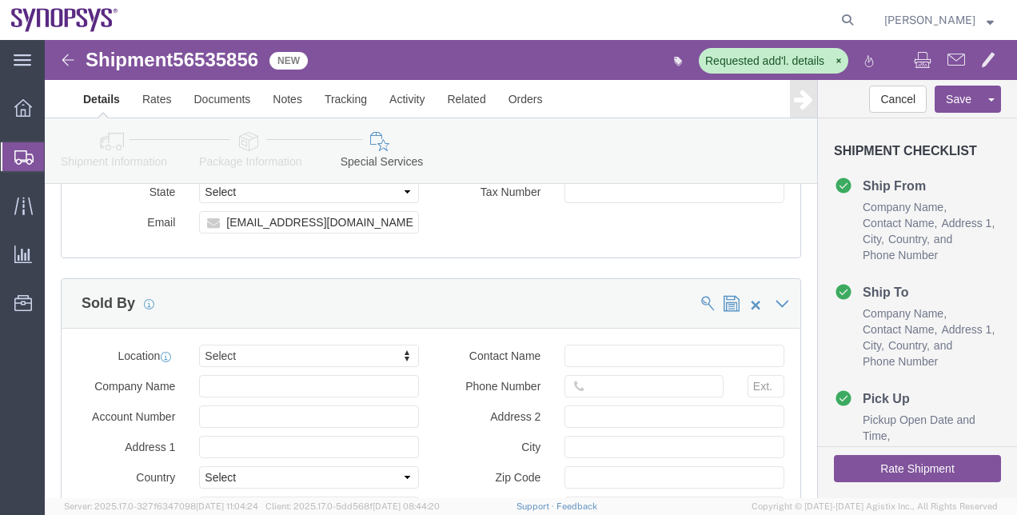
click button "Rate Shipment"
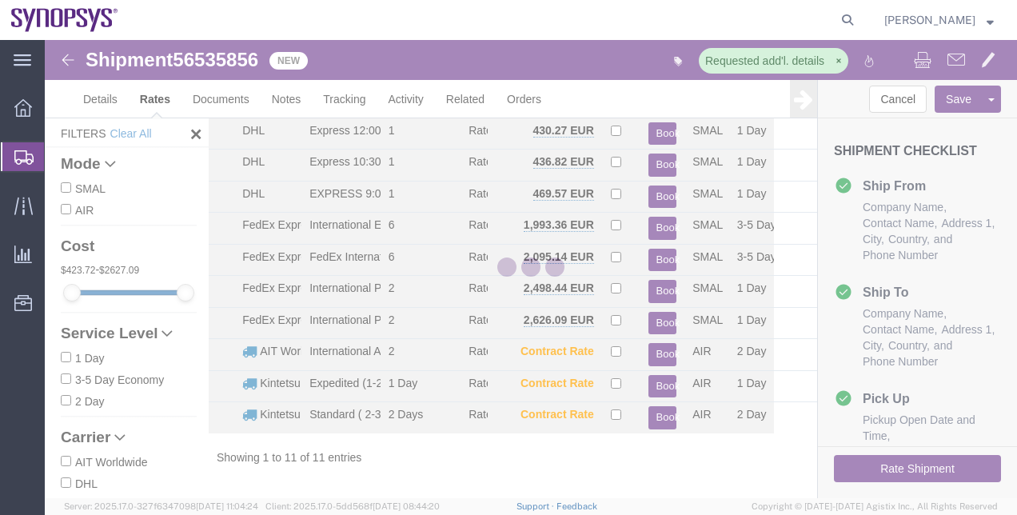
scroll to position [90, 0]
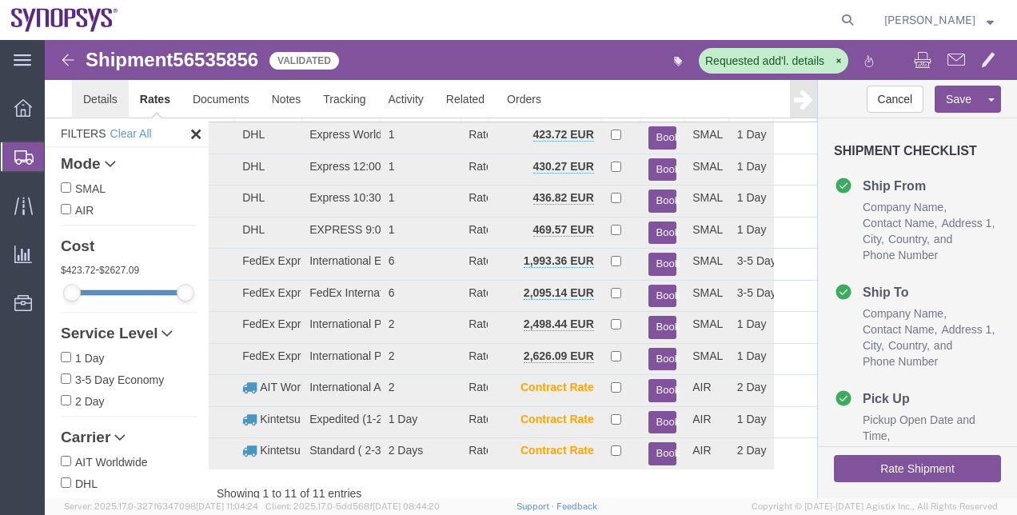
click at [106, 105] on link "Details" at bounding box center [100, 99] width 57 height 38
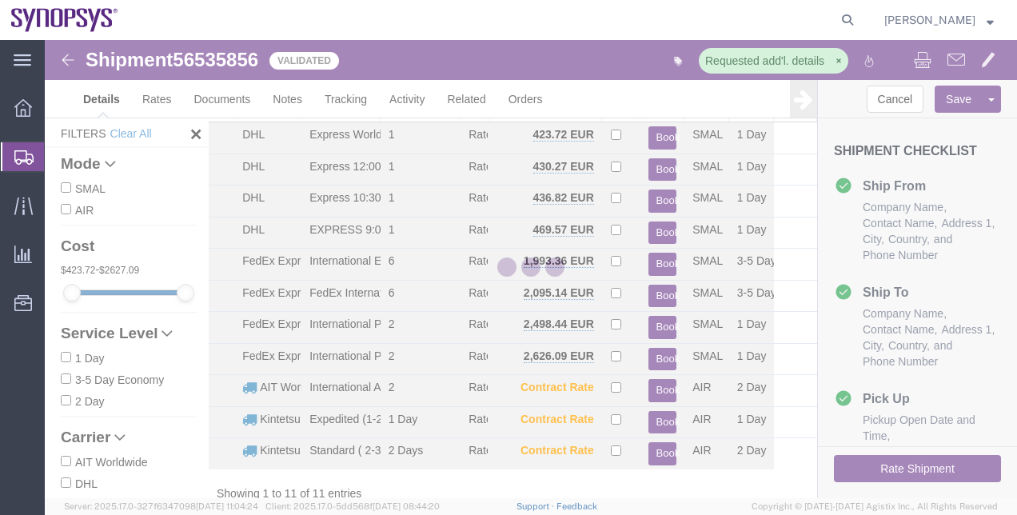
select select "63109"
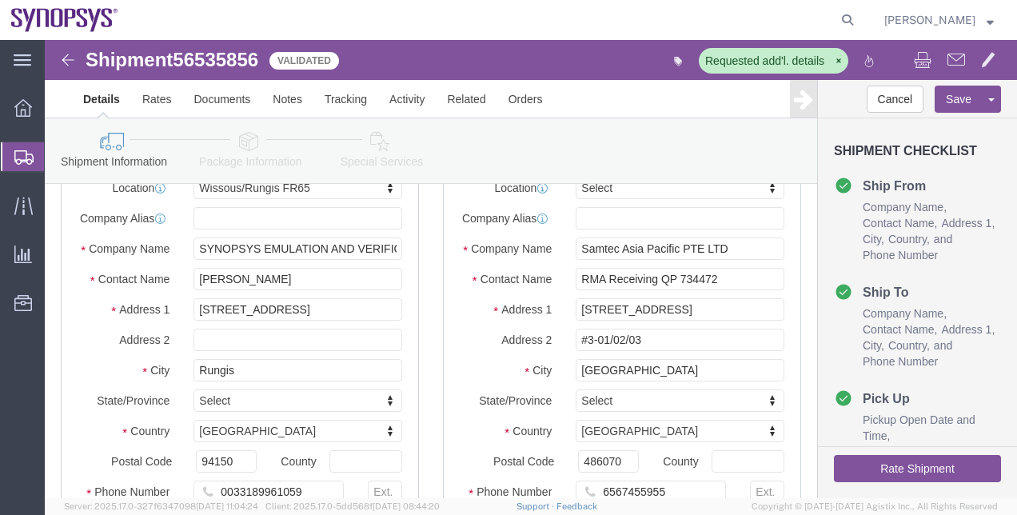
click link "Package Information"
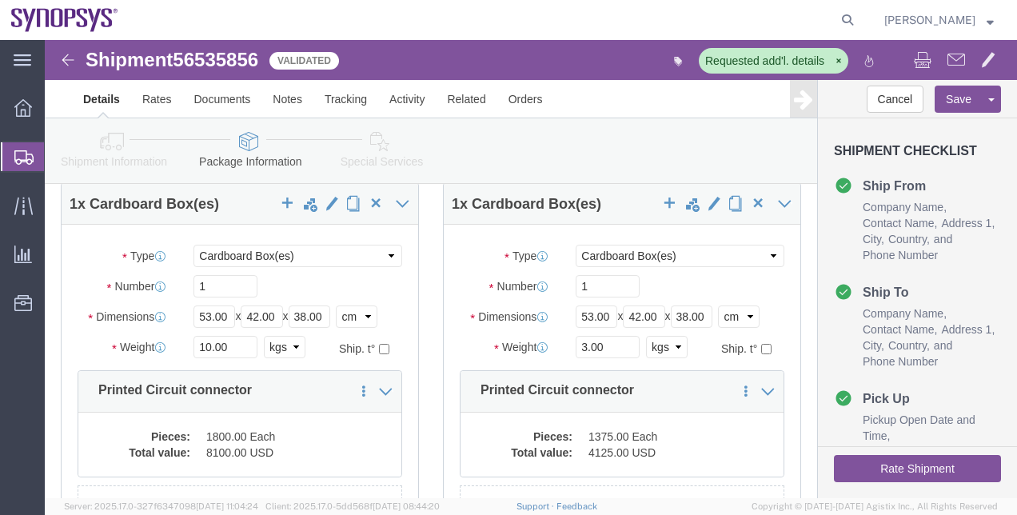
click button "Rate Shipment"
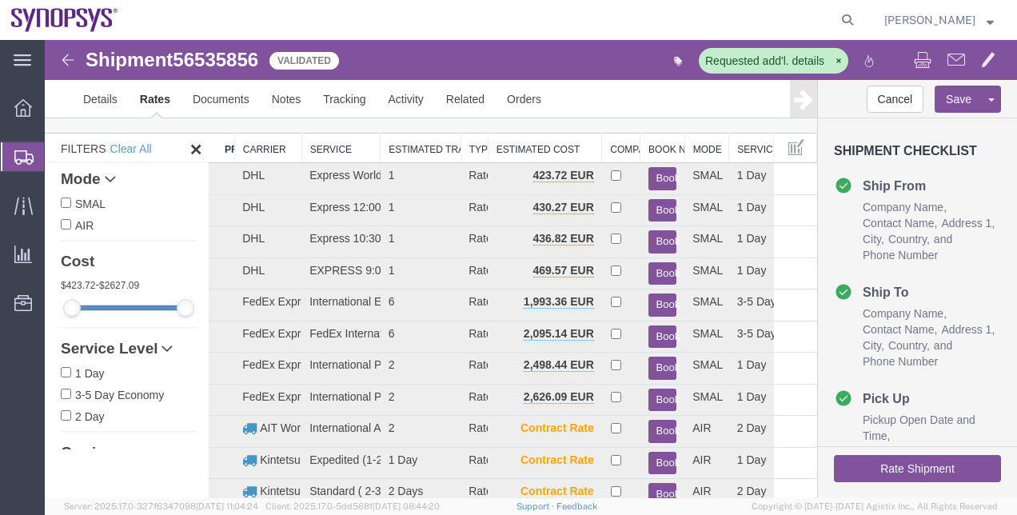
scroll to position [46, 0]
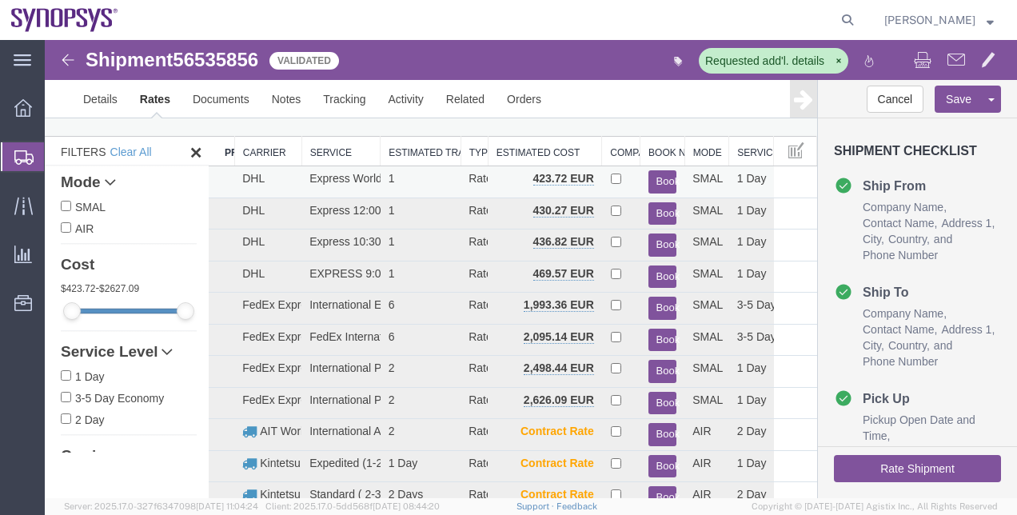
click at [649, 184] on button "Book" at bounding box center [663, 181] width 29 height 23
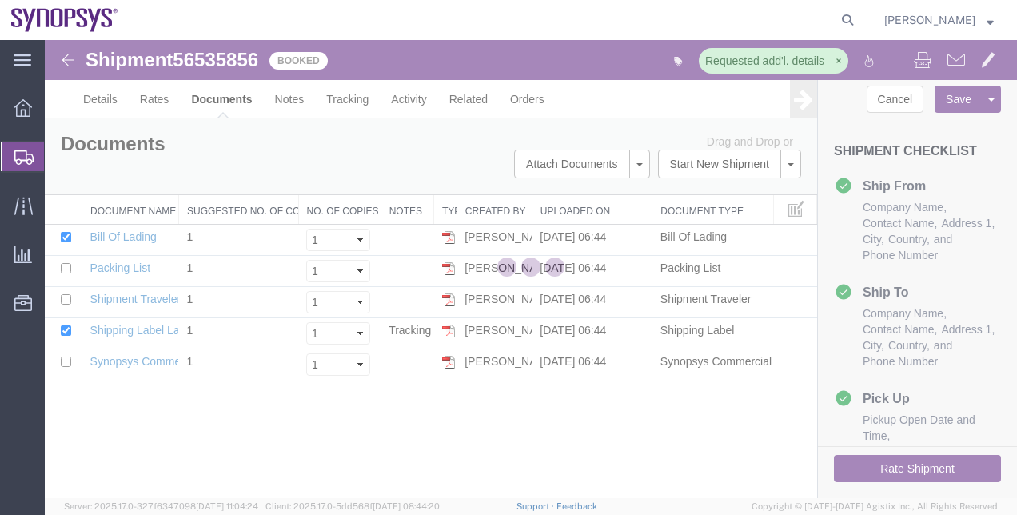
scroll to position [0, 0]
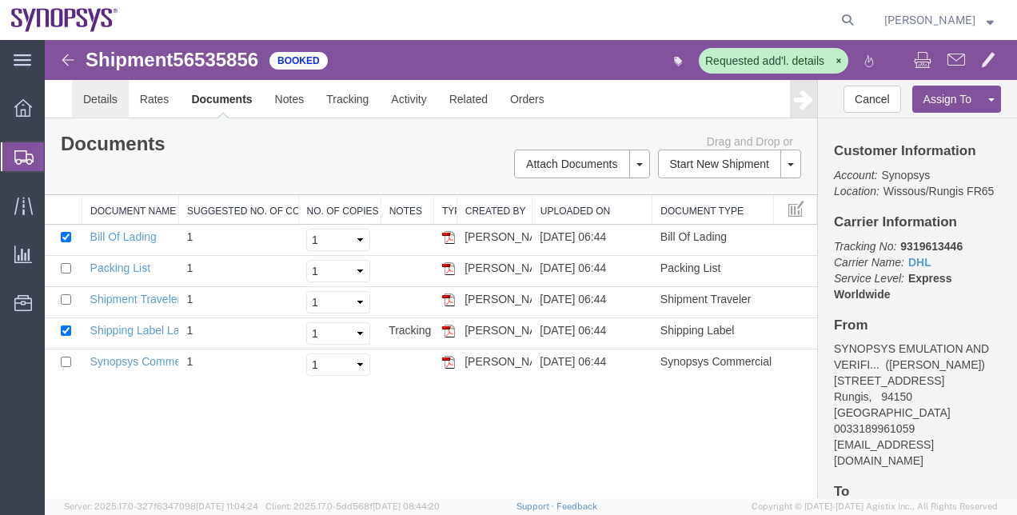
click at [90, 101] on link "Details" at bounding box center [100, 99] width 57 height 38
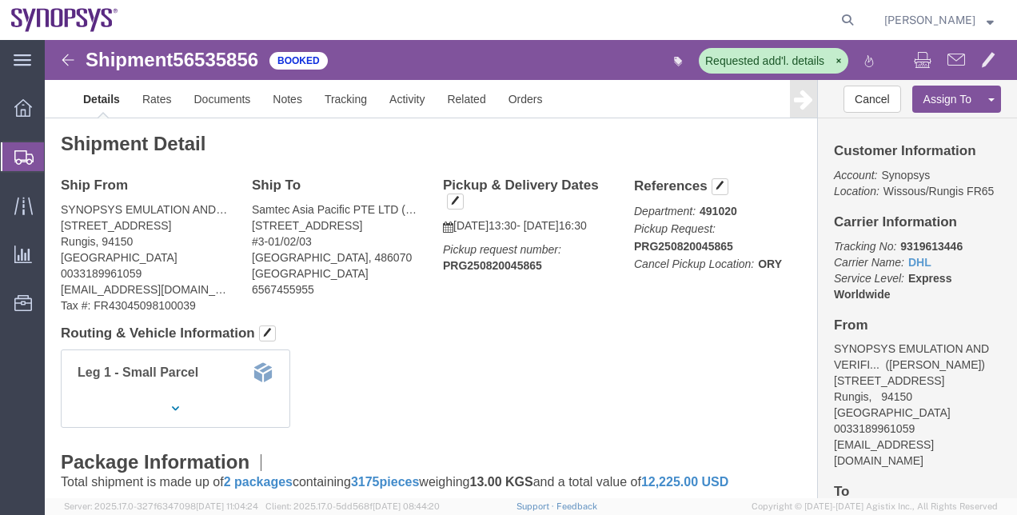
click at [0, 0] on span "Shipment Manager" at bounding box center [0, 0] width 0 height 0
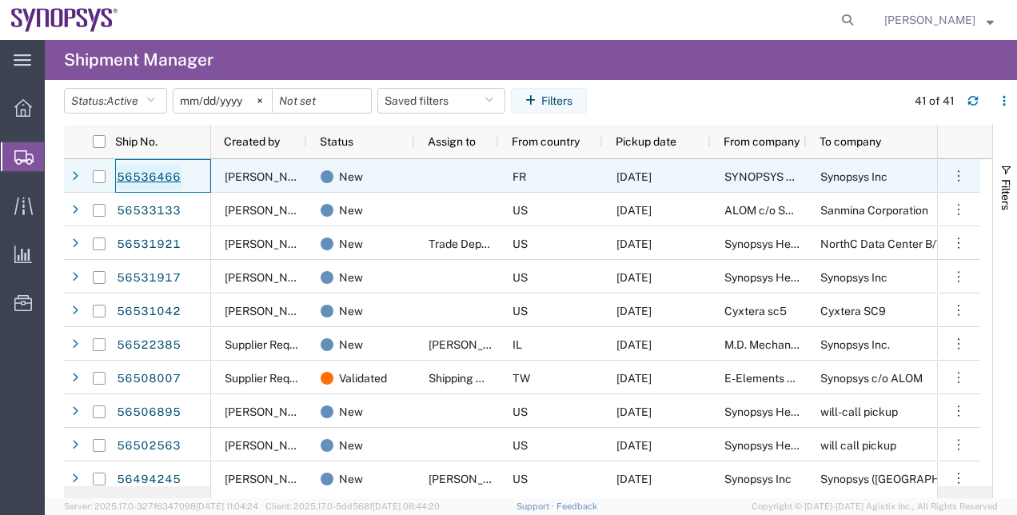
click at [150, 174] on link "56536466" at bounding box center [149, 178] width 66 height 26
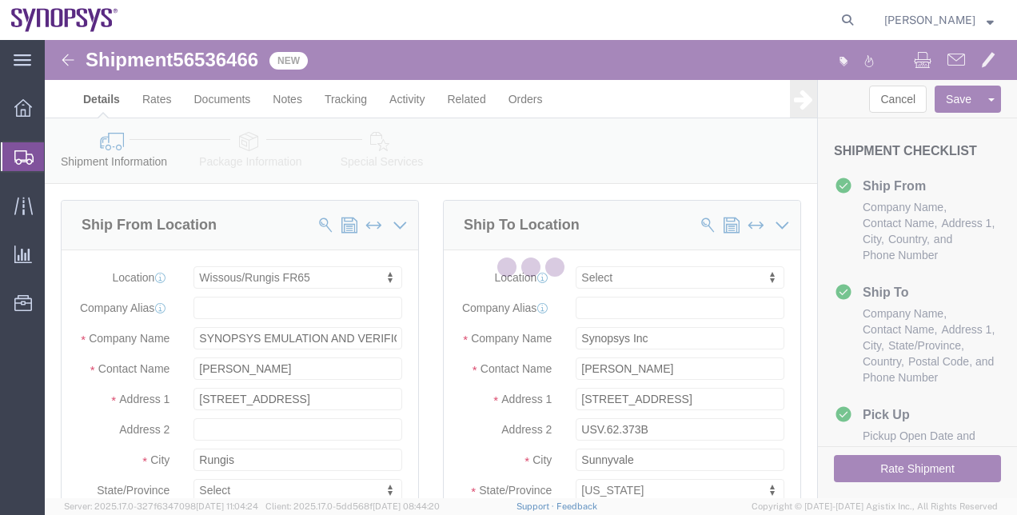
select select "63109"
select select
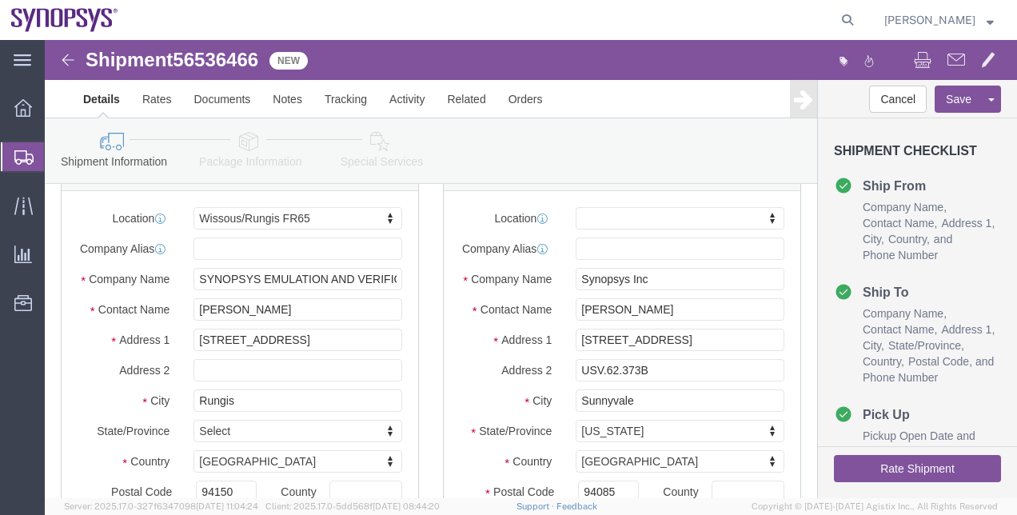
scroll to position [56, 0]
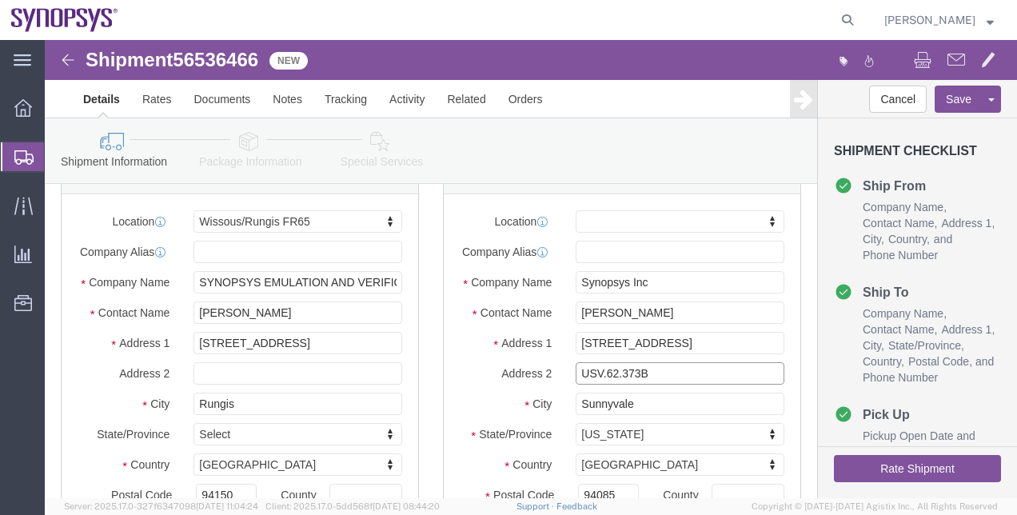
drag, startPoint x: 616, startPoint y: 350, endPoint x: 477, endPoint y: 361, distance: 139.5
click div "Location My Profile Location [GEOGRAPHIC_DATA] DE04 Agrate Brianza IT01 [GEOGRA…"
click input "[PERSON_NAME]"
click icon
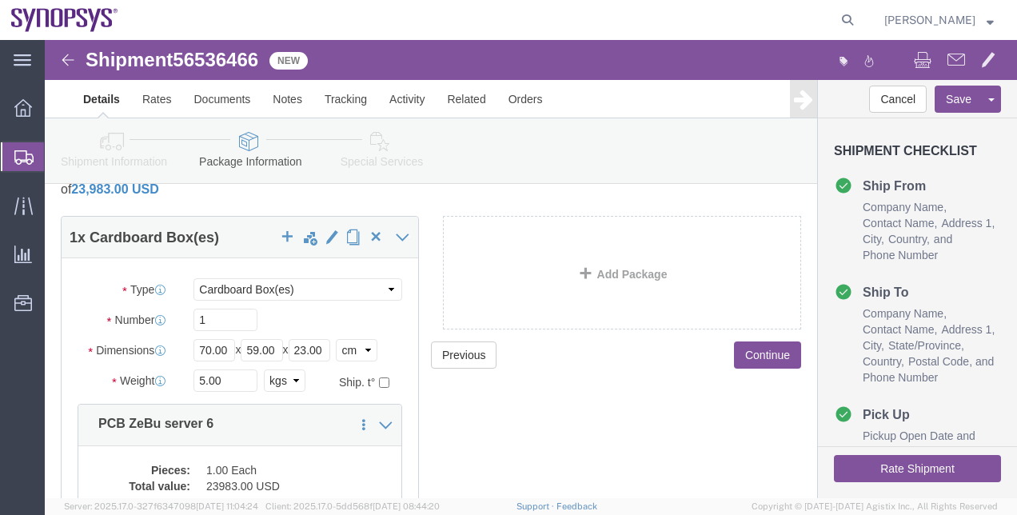
click link "Shipment Information"
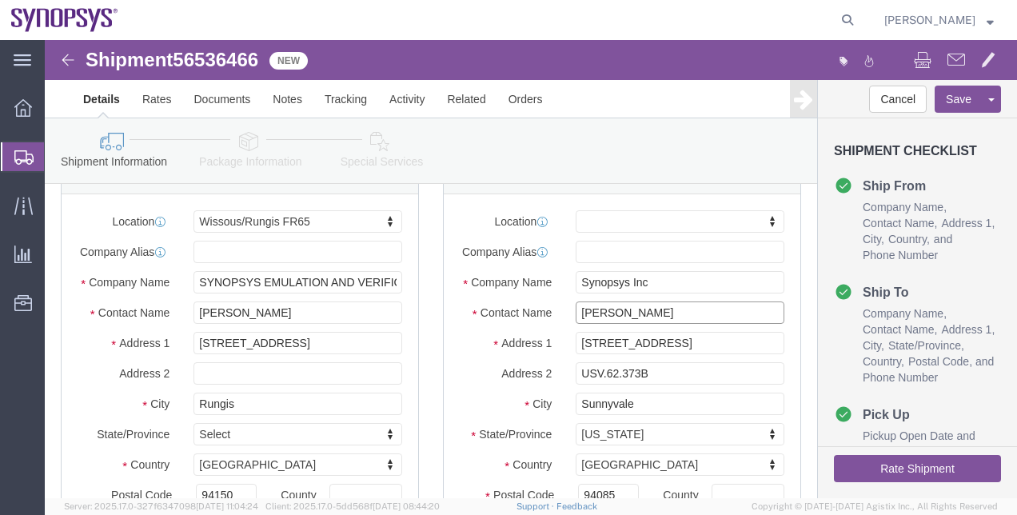
click input "[PERSON_NAME]"
paste input "USV.62.373B"
type input "[PERSON_NAME] USV.62.373B"
drag, startPoint x: 633, startPoint y: 348, endPoint x: 479, endPoint y: 348, distance: 154.3
click div "Address 2 USV.62.373B"
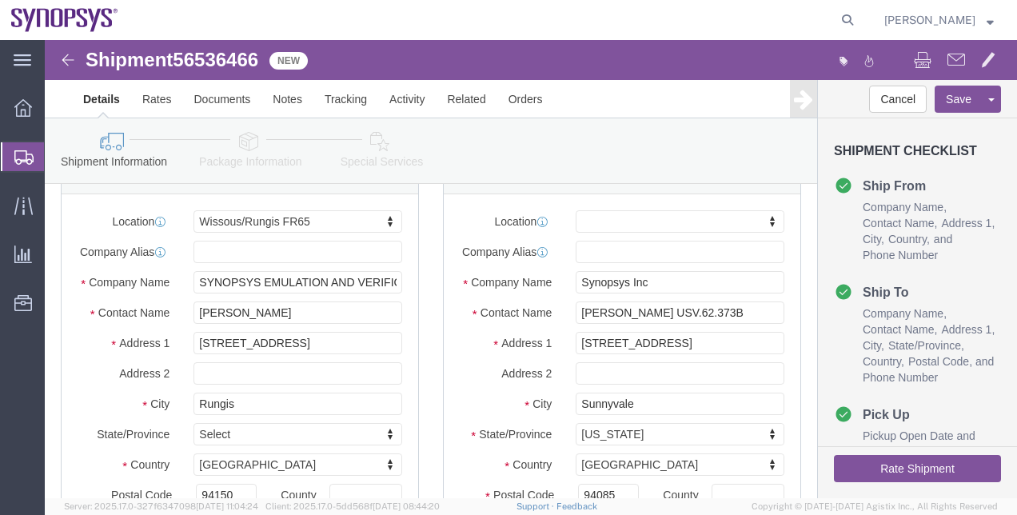
click label "Address 2"
click link "Package Information"
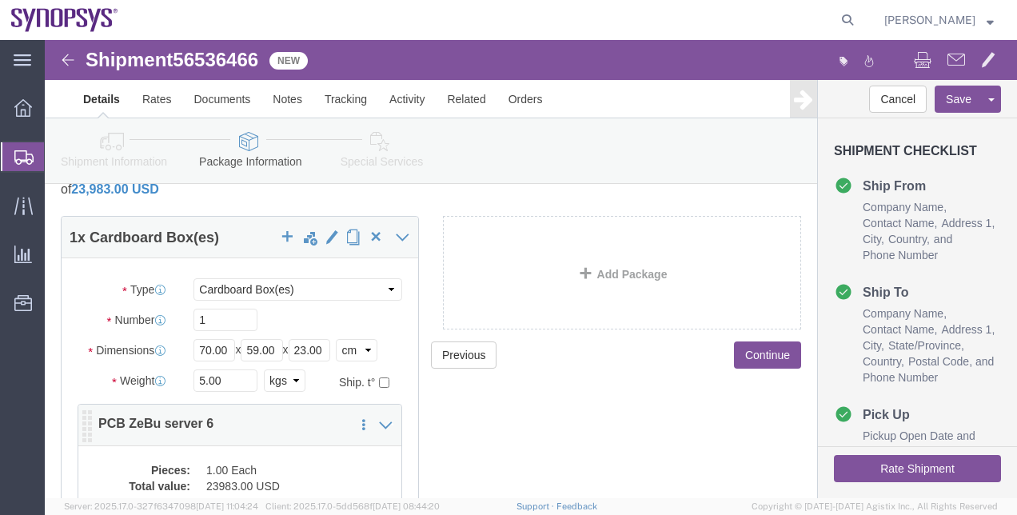
click dd "23983.00 USD"
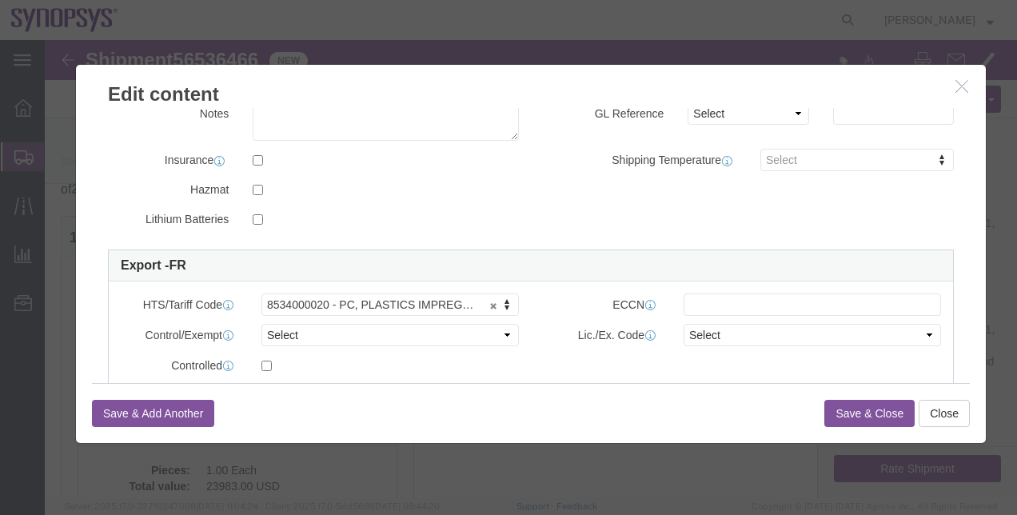
scroll to position [311, 0]
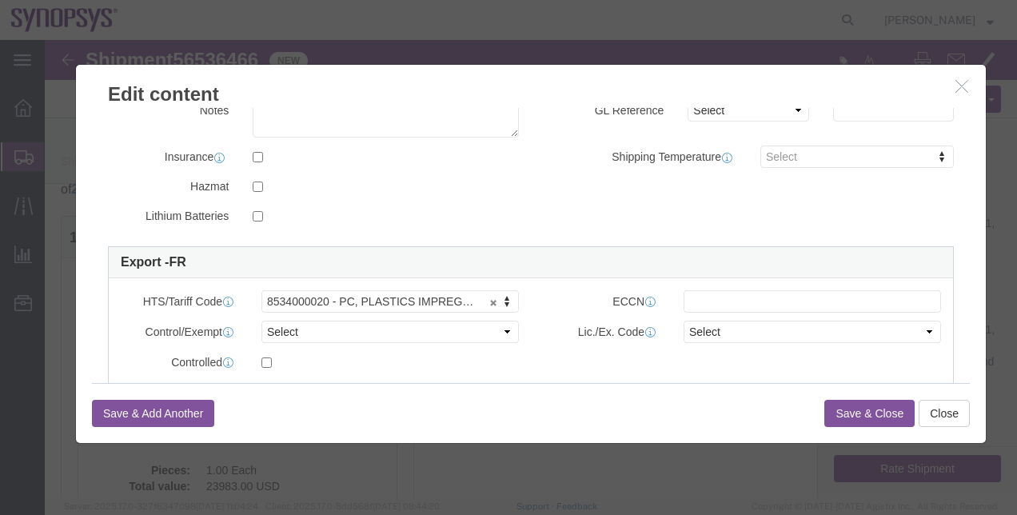
click icon "button"
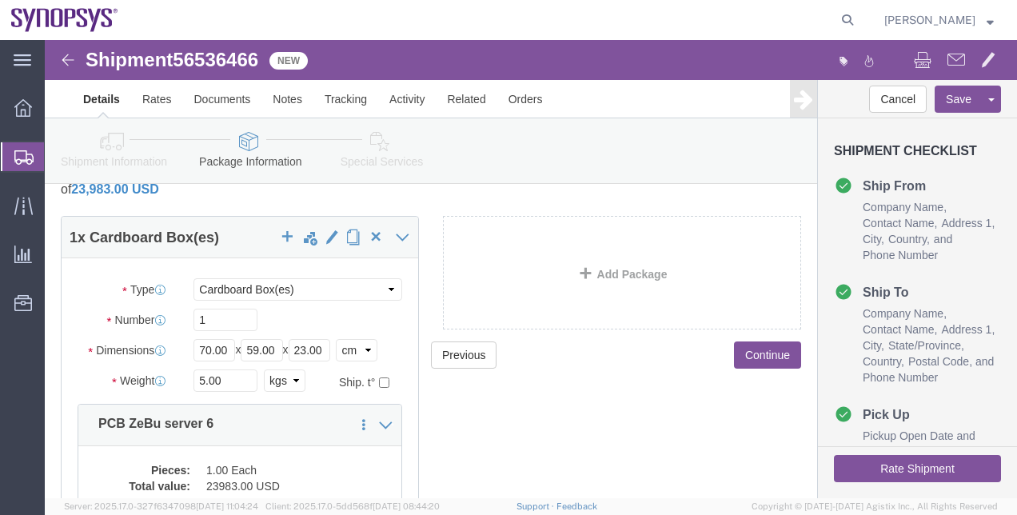
click at [0, 0] on span "Shipment Manager" at bounding box center [0, 0] width 0 height 0
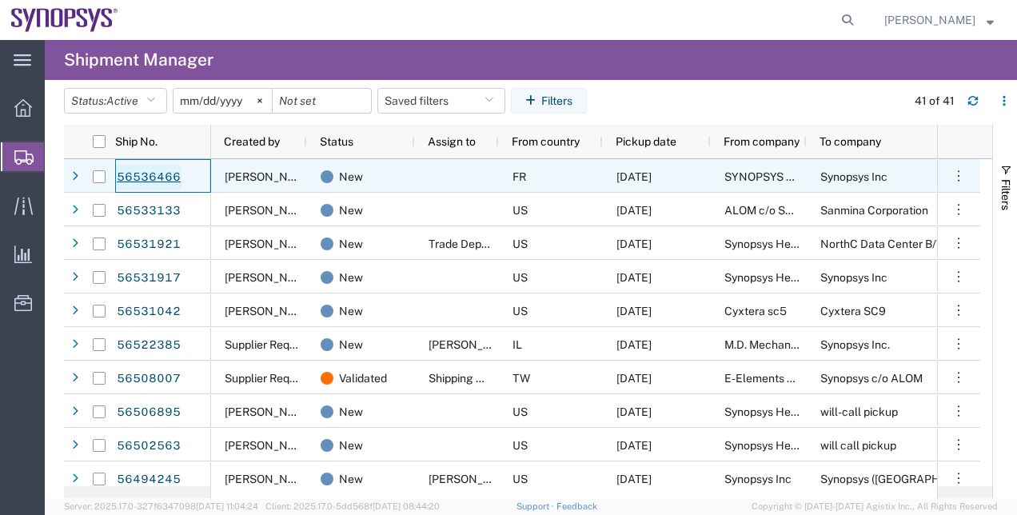
click at [167, 183] on link "56536466" at bounding box center [149, 178] width 66 height 26
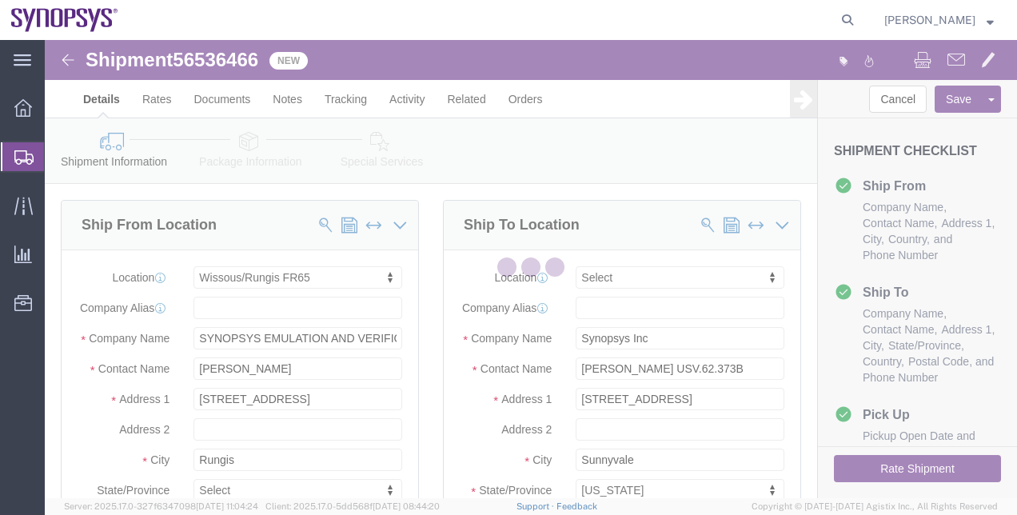
select select "63109"
select select
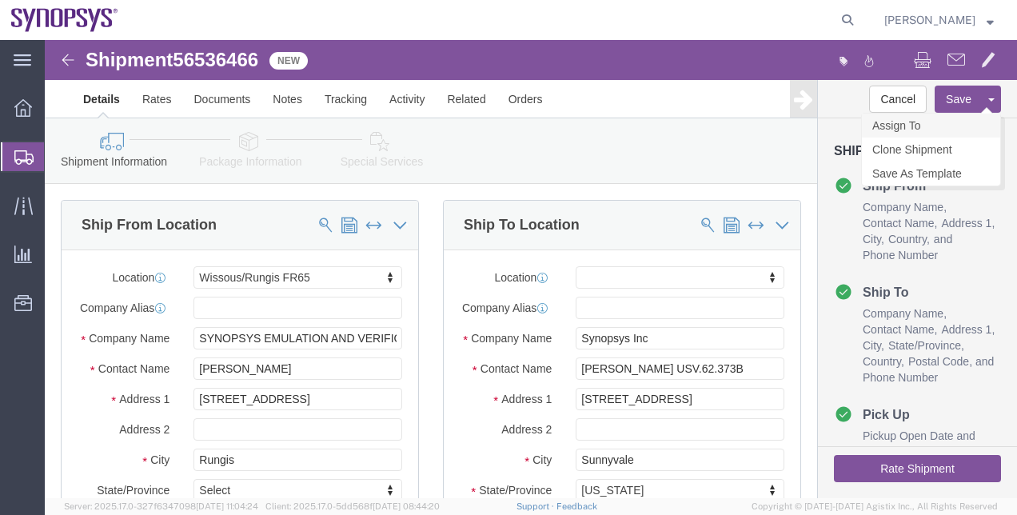
click link "Assign To"
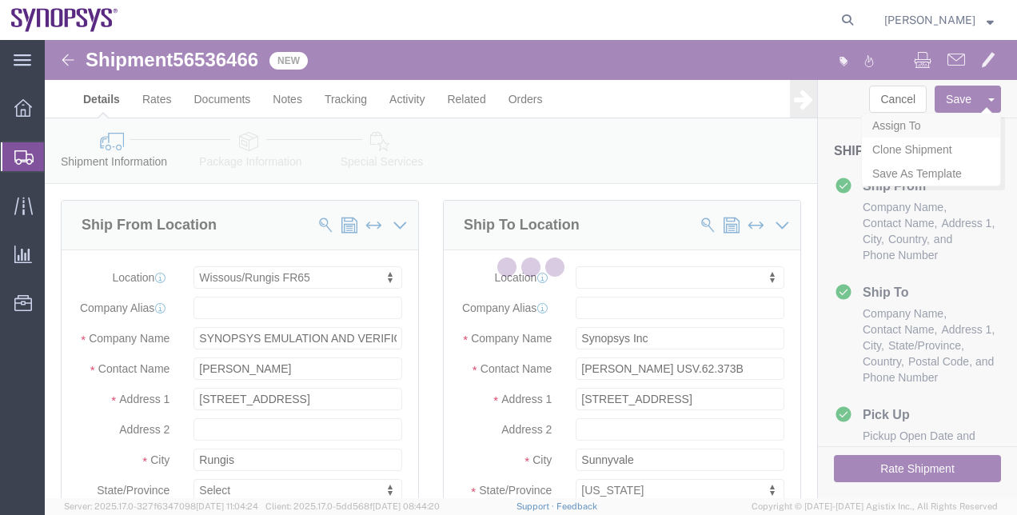
select select
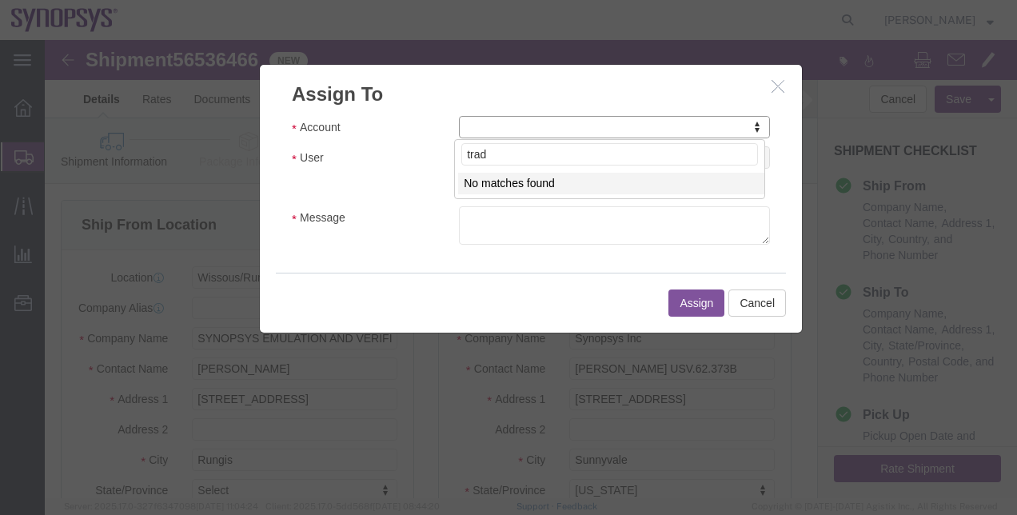
type input "trade"
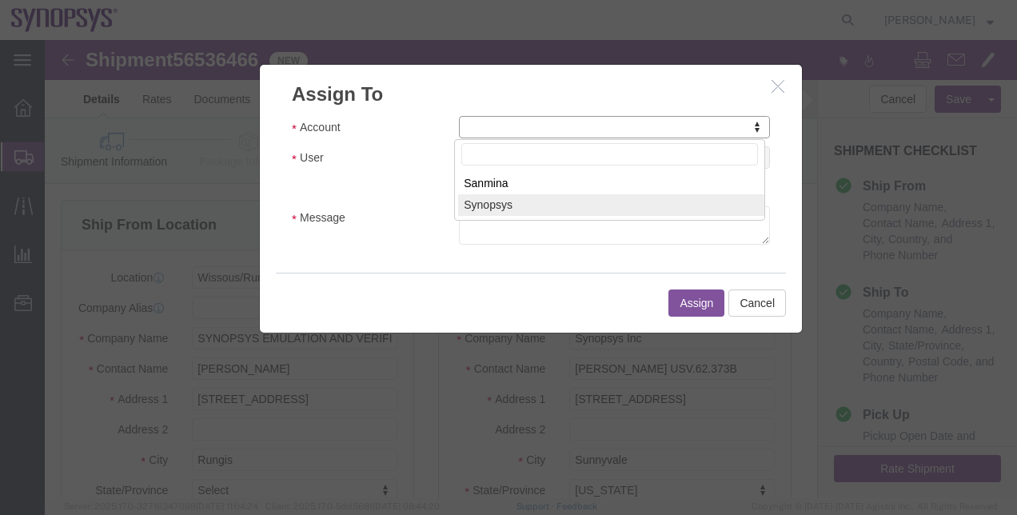
select select "117156"
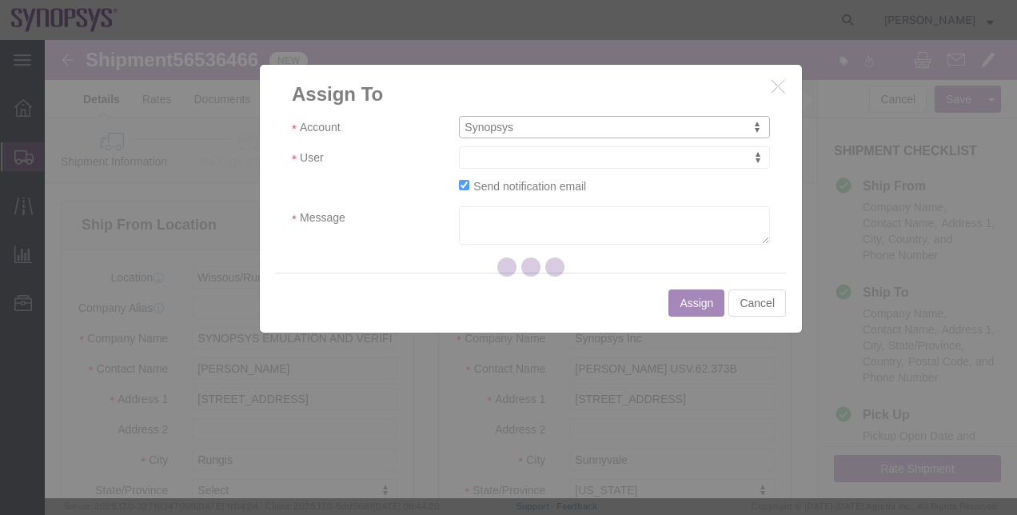
select select
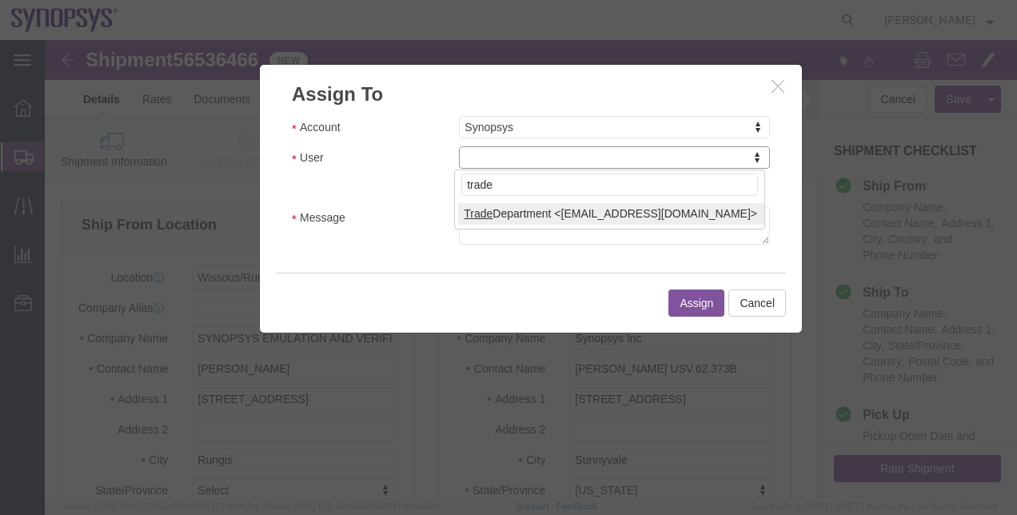
type input "trade"
select select "112062"
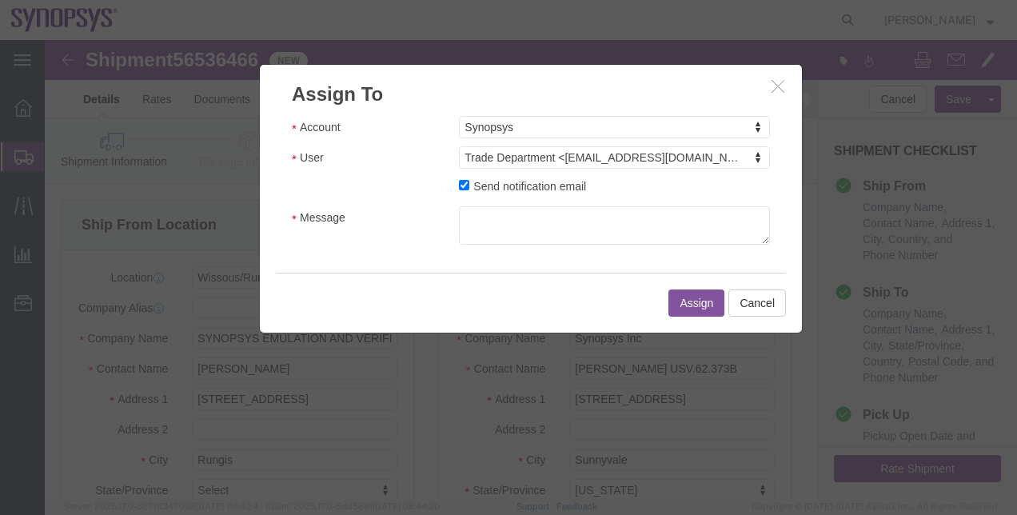
click label "Send notification email"
click input "Send notification email"
checkbox input "false"
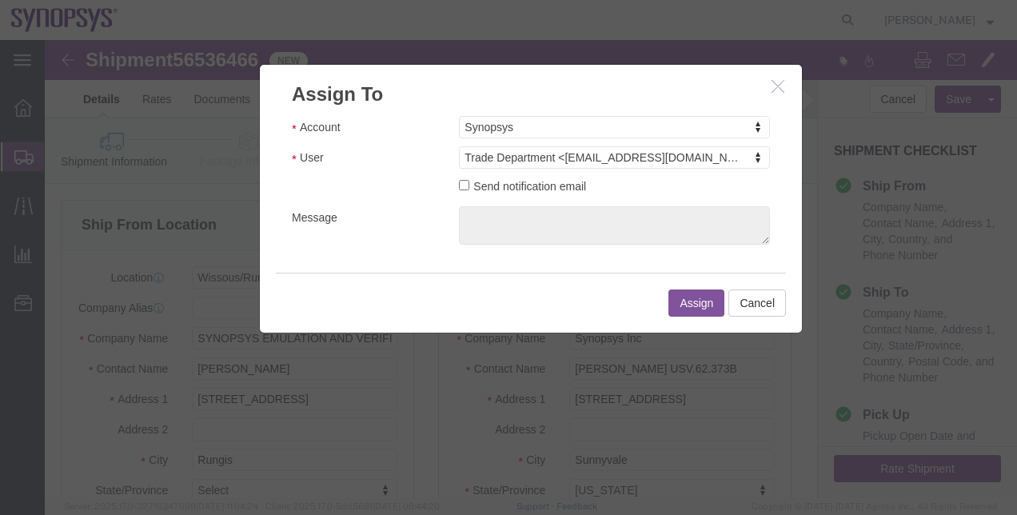
click button "Assign"
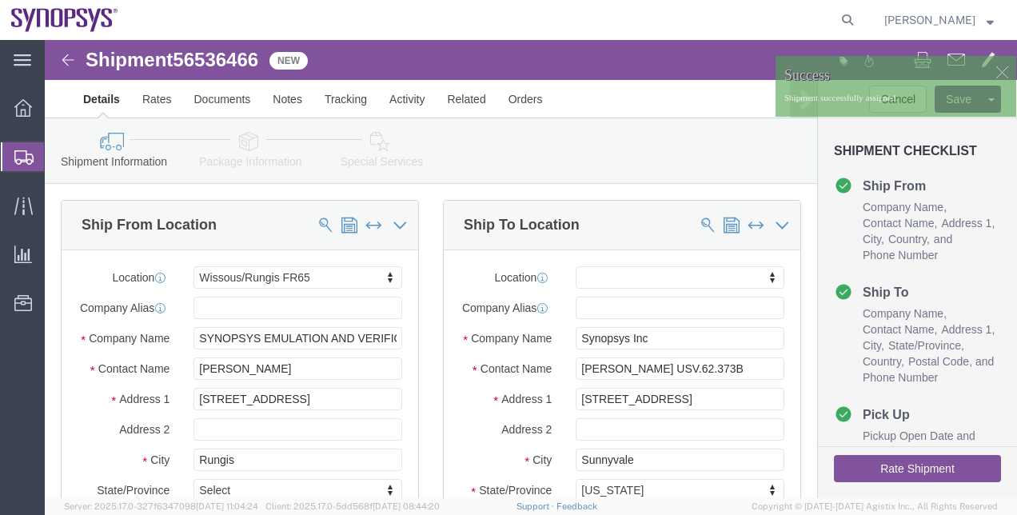
click at [0, 0] on span "Shipment Manager" at bounding box center [0, 0] width 0 height 0
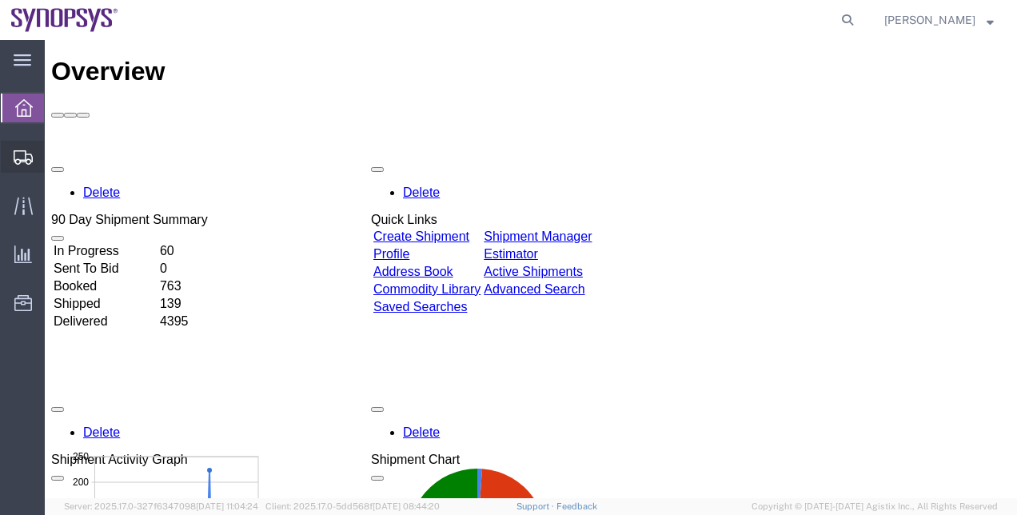
click at [0, 0] on span "Shipment Manager" at bounding box center [0, 0] width 0 height 0
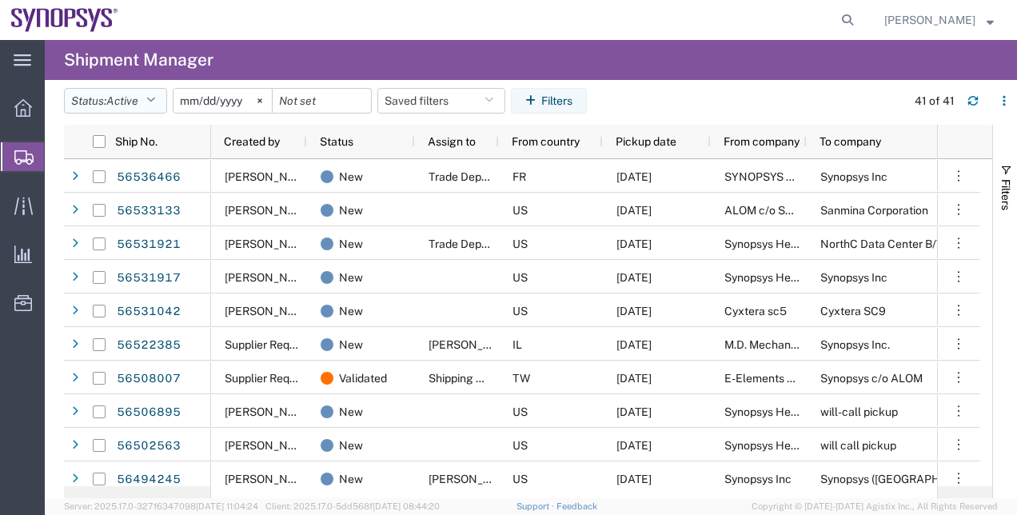
click at [146, 99] on button "Status: Active" at bounding box center [115, 101] width 103 height 26
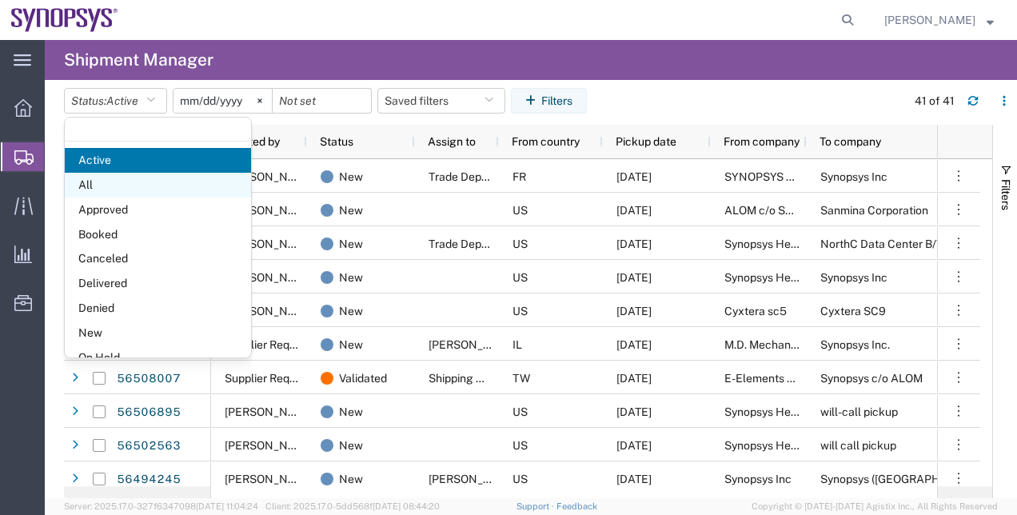
click at [164, 185] on span "All" at bounding box center [158, 185] width 186 height 25
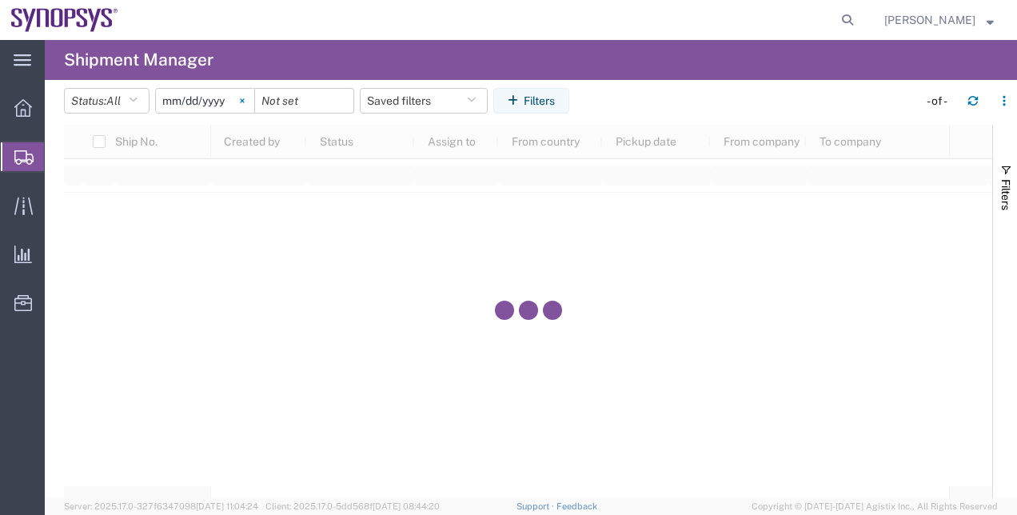
click at [244, 102] on svg-icon at bounding box center [242, 101] width 24 height 24
click at [527, 93] on button "Filters" at bounding box center [531, 101] width 76 height 26
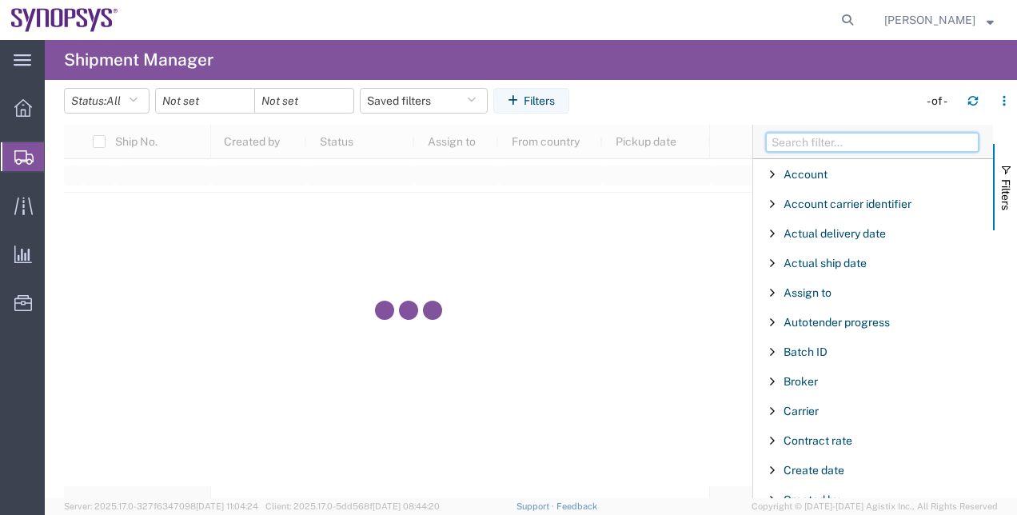
click at [813, 135] on input "Filter Columns Input" at bounding box center [872, 142] width 213 height 19
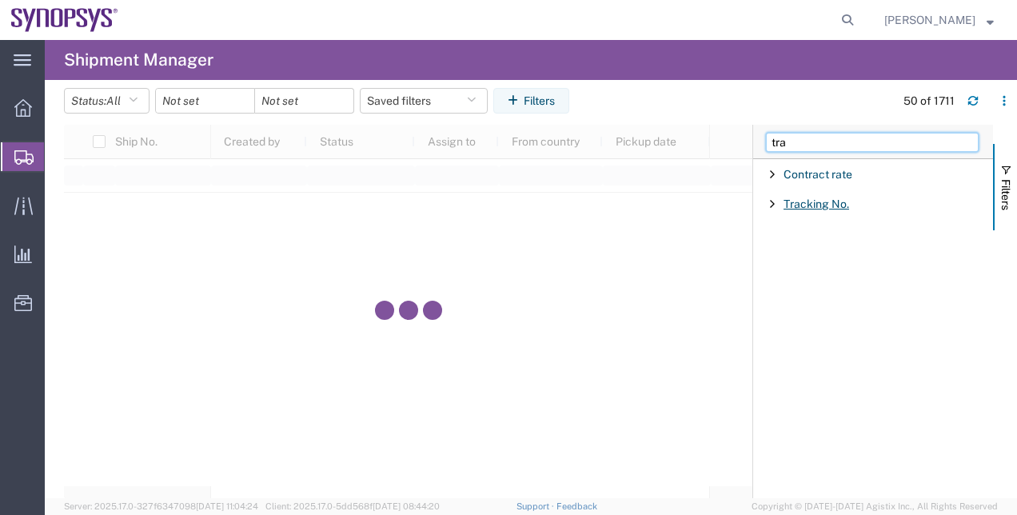
type input "tra"
click at [817, 206] on span "Tracking No." at bounding box center [817, 204] width 66 height 13
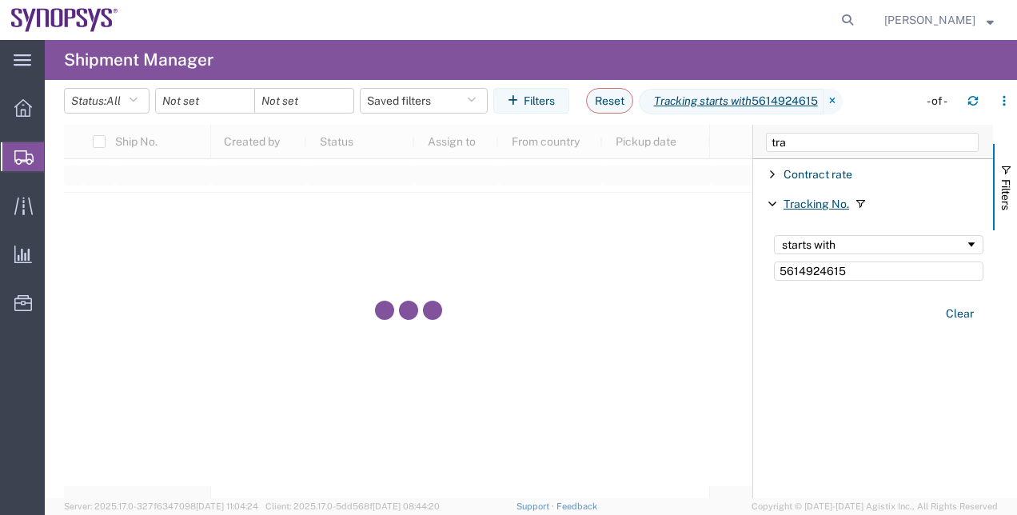
type input "5614924615"
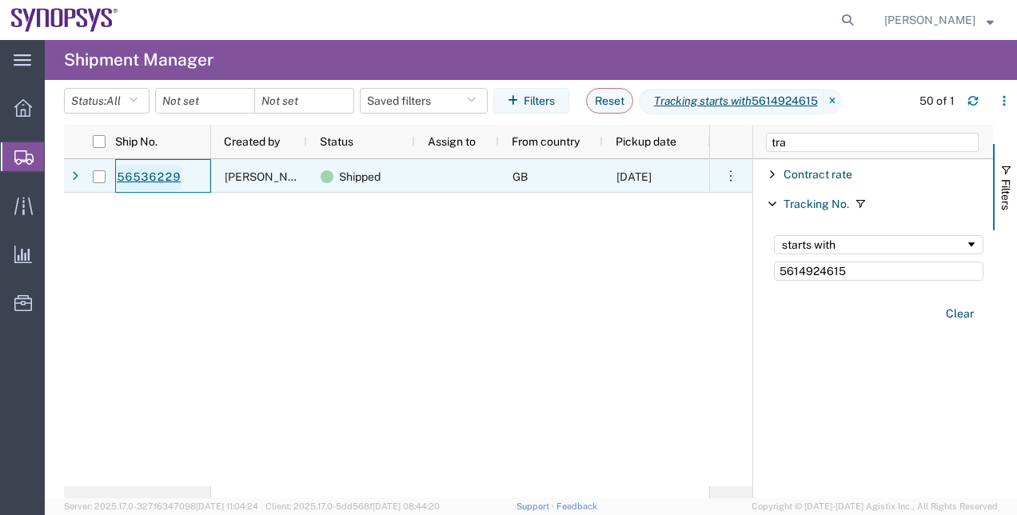
click at [143, 184] on link "56536229" at bounding box center [149, 178] width 66 height 26
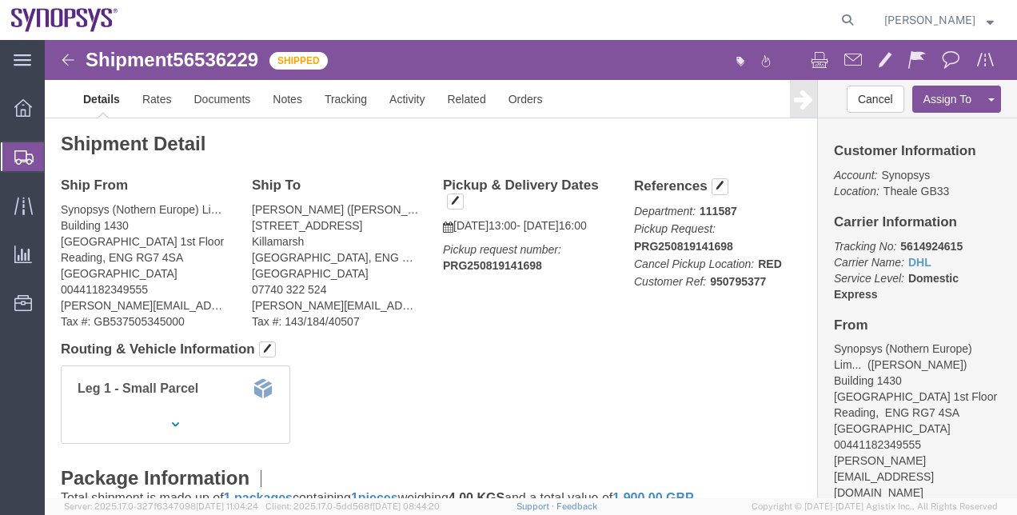
click div "Shipment Detail Ship From Synopsys (Nothern Europe) Limited (Amaan Majid) Build…"
click link "Activity"
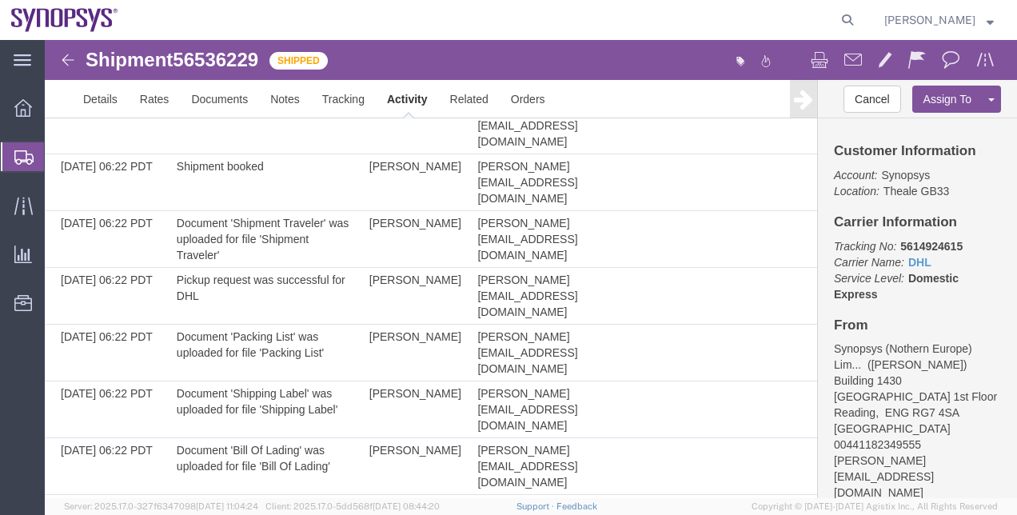
scroll to position [1009, 0]
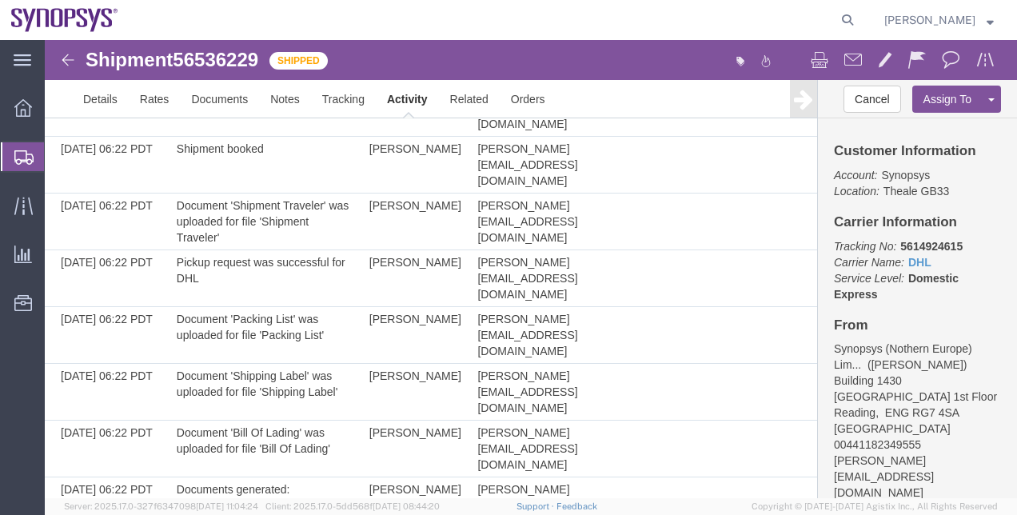
click at [956, 321] on h4 "From" at bounding box center [917, 325] width 167 height 15
click at [936, 248] on b "5614924615" at bounding box center [931, 246] width 62 height 13
copy b "5614924615"
